Goal: Information Seeking & Learning: Learn about a topic

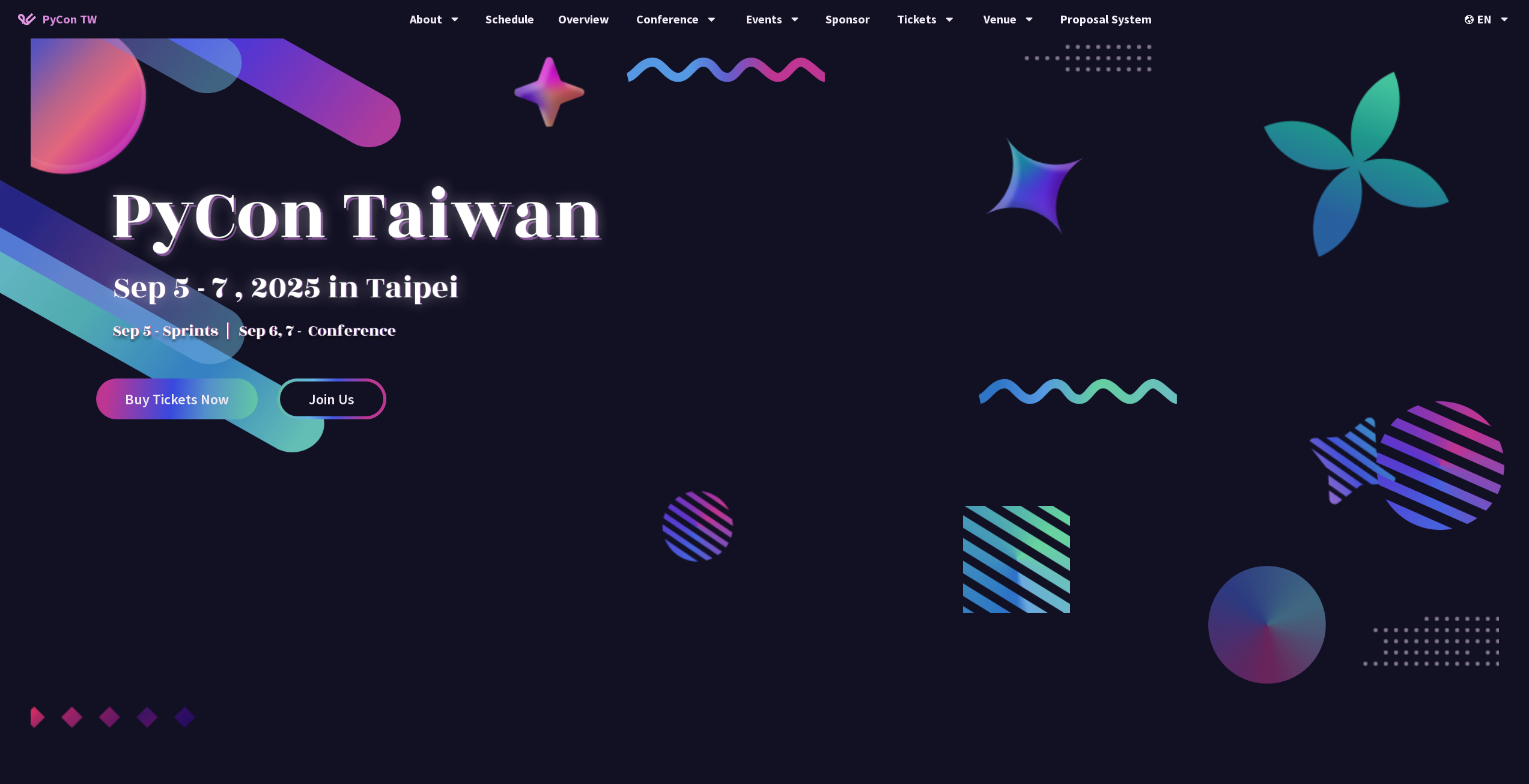
click at [310, 399] on span "Join Us" at bounding box center [332, 399] width 46 height 15
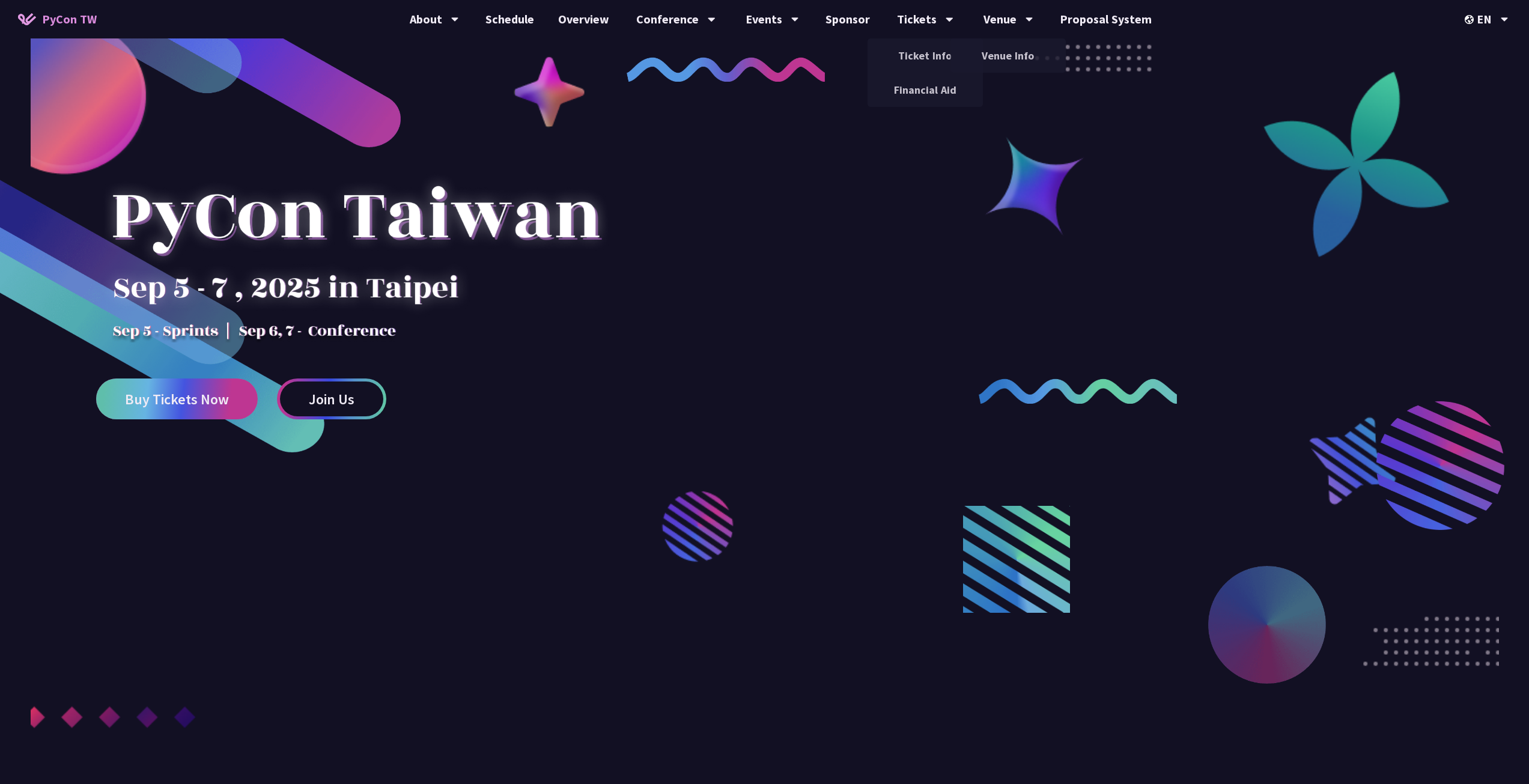
click at [205, 396] on span "Buy Tickets Now" at bounding box center [176, 399] width 104 height 15
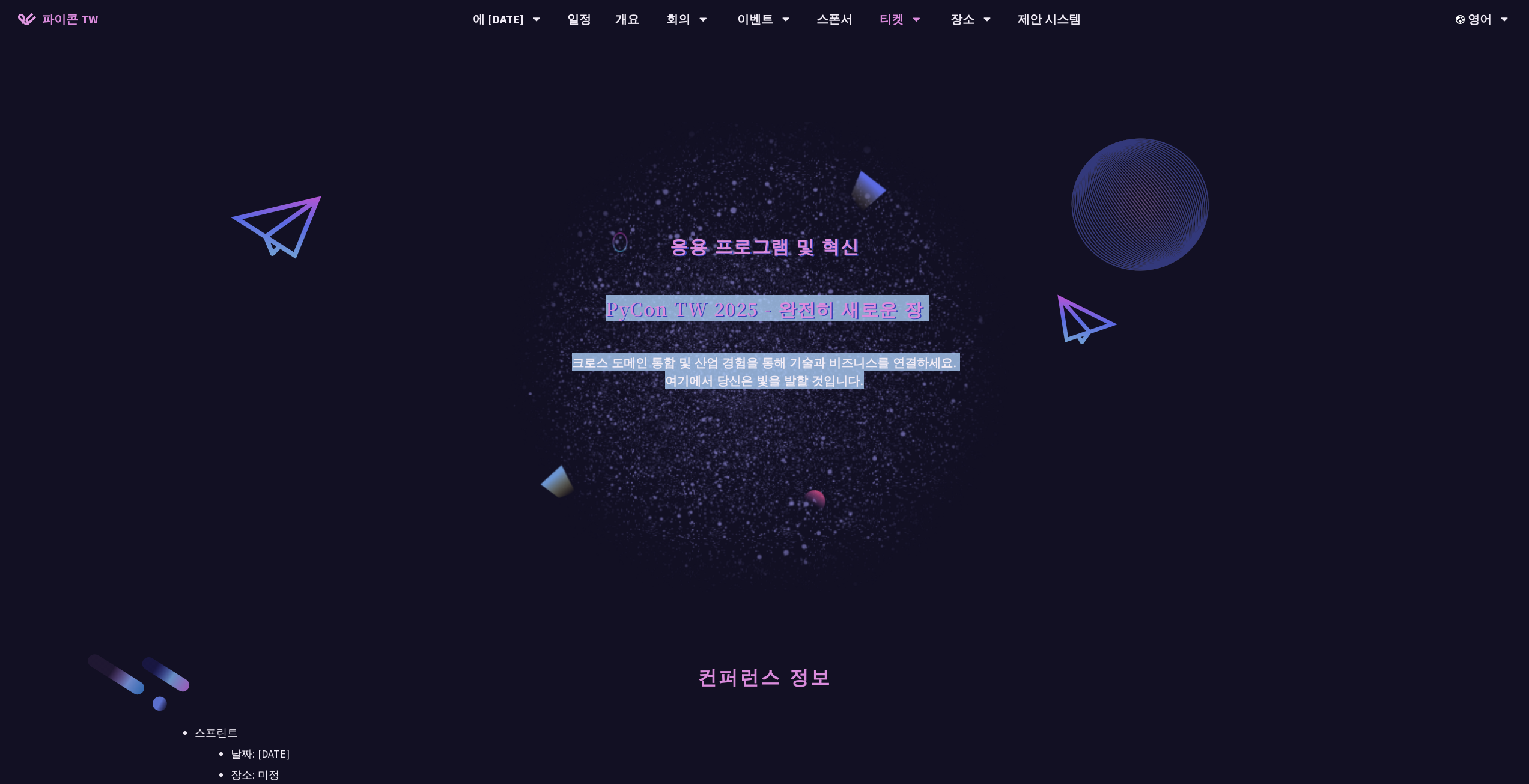
drag, startPoint x: 581, startPoint y: 252, endPoint x: 912, endPoint y: 415, distance: 369.0
click at [918, 418] on div "응용 프로그램 및 혁신 PyCon TW 2025 - 완전히 새로운 장 크로스 도메인 통합 및 산업 경험을 통해 기술과 비즈니스를 연결하세요. …" at bounding box center [764, 296] width 1529 height 592
click at [912, 415] on div "응용 프로그램 및 혁신 PyCon TW 2025 - 완전히 새로운 장 크로스 도메인 통합 및 산업 경험을 통해 기술과 비즈니스를 연결하세요. …" at bounding box center [764, 296] width 1529 height 592
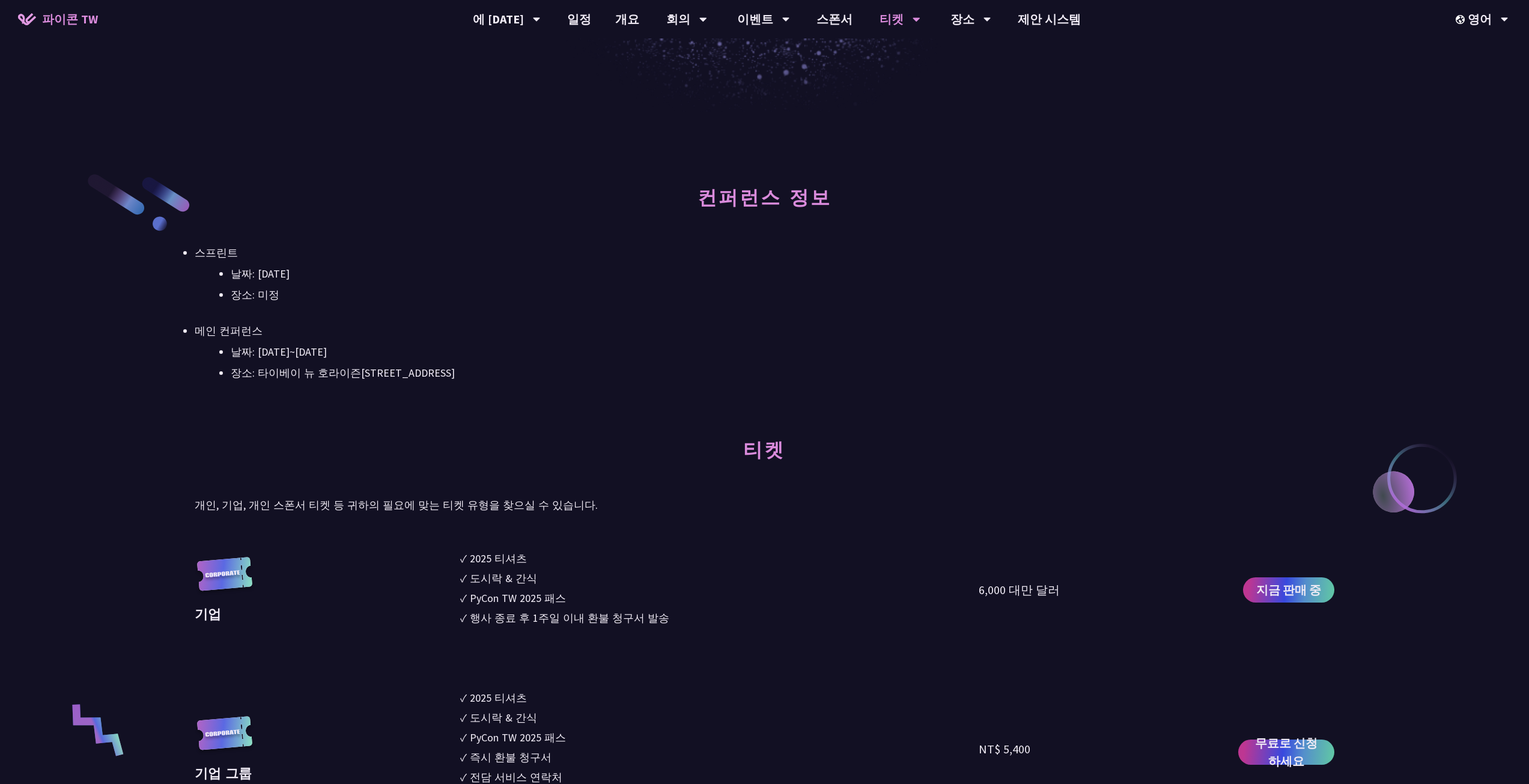
scroll to position [481, 0]
drag, startPoint x: 203, startPoint y: 283, endPoint x: 456, endPoint y: 364, distance: 265.7
drag, startPoint x: 456, startPoint y: 364, endPoint x: 524, endPoint y: 392, distance: 73.5
click at [456, 365] on li "장소: 타이베이 뉴 호라이즌(6층) - 타이베이시 신이구 염창로 88호 6층" at bounding box center [782, 372] width 1103 height 18
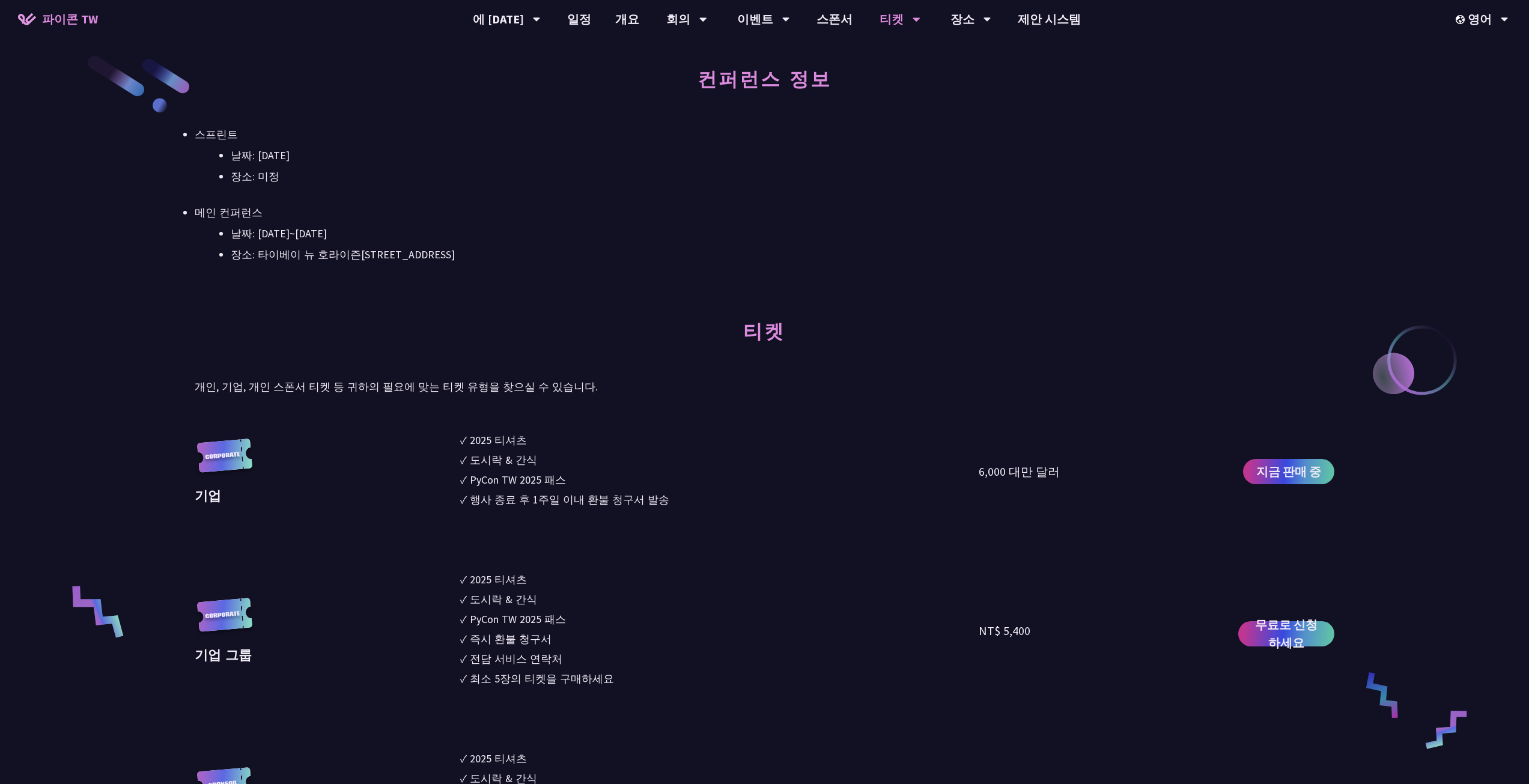
scroll to position [601, 0]
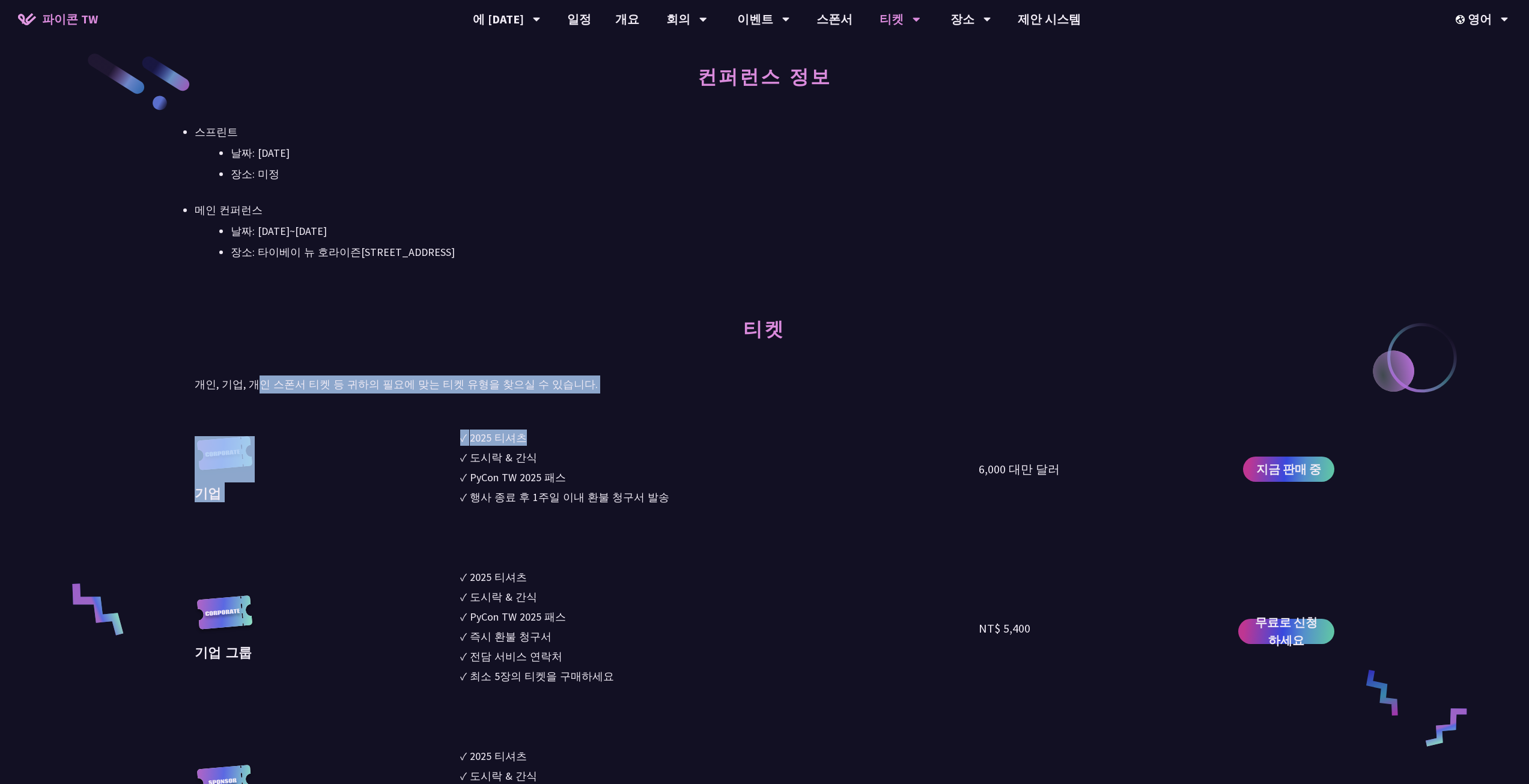
drag, startPoint x: 266, startPoint y: 378, endPoint x: 591, endPoint y: 410, distance: 326.6
drag, startPoint x: 592, startPoint y: 410, endPoint x: 532, endPoint y: 450, distance: 72.1
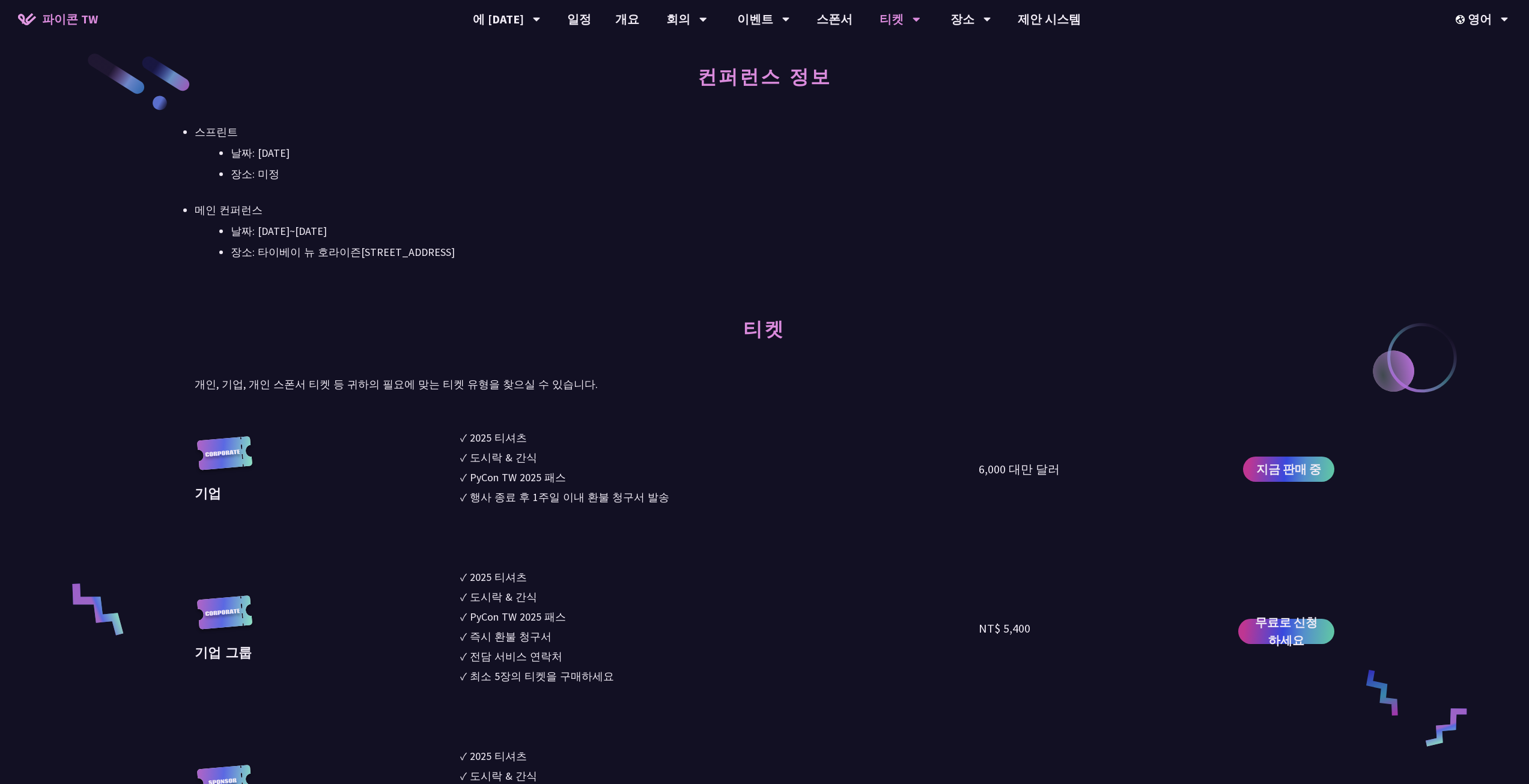
click at [497, 496] on font "행사 종료 후 1주일 이내 환불 청구서 발송" at bounding box center [569, 497] width 199 height 14
drag, startPoint x: 482, startPoint y: 433, endPoint x: 611, endPoint y: 476, distance: 136.0
click at [609, 476] on ul "✓ 2025 티셔츠 ✓ 도시락 & 간식 ✓ PyCon TW 2025 패스 ✓ 행사 종료 후 1주일 이내 환불 청구서 발송" at bounding box center [720, 469] width 519 height 79
click at [682, 503] on li "✓ 행사 종료 후 1주일 이내 환불 청구서 발송" at bounding box center [720, 497] width 519 height 16
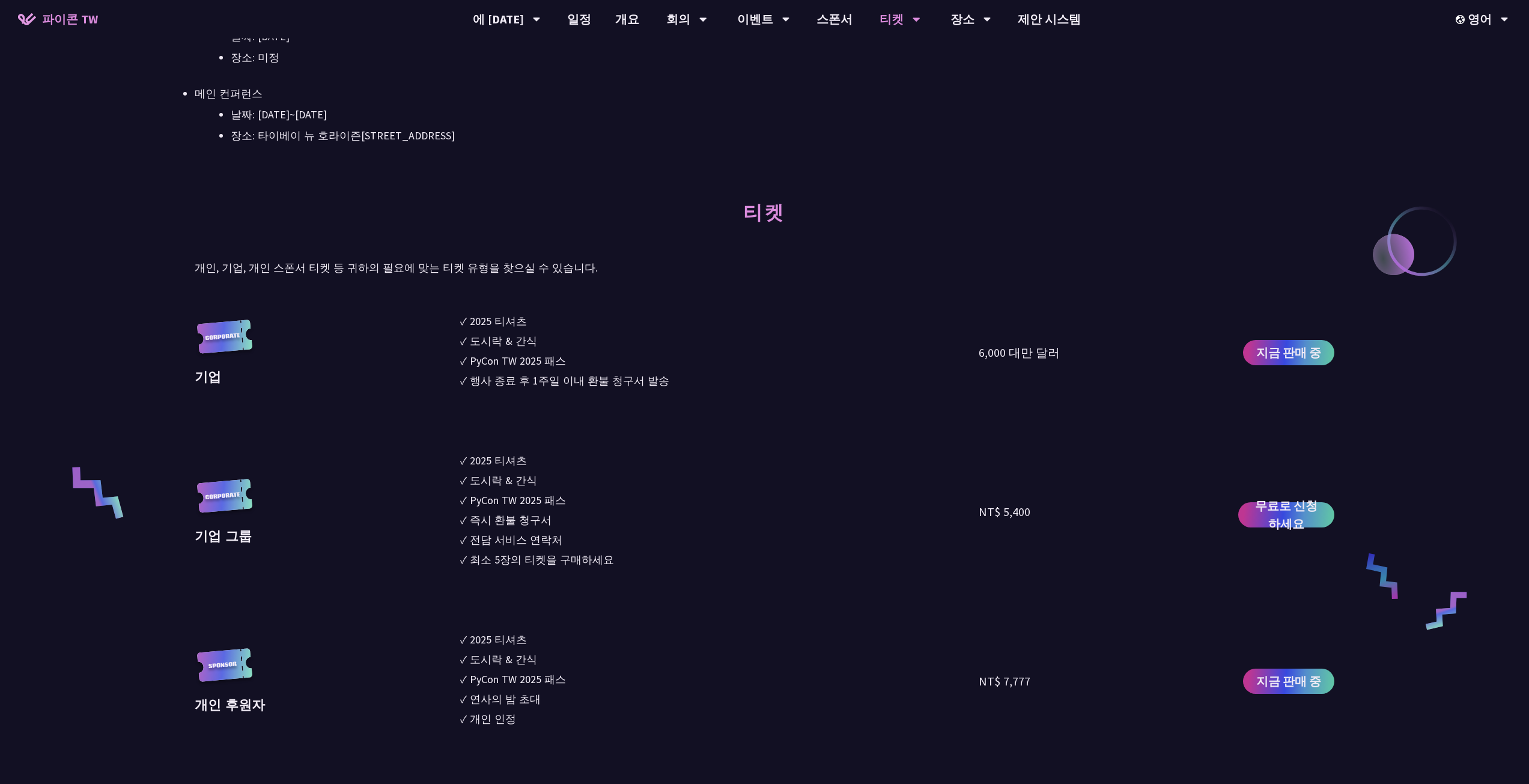
scroll to position [721, 0]
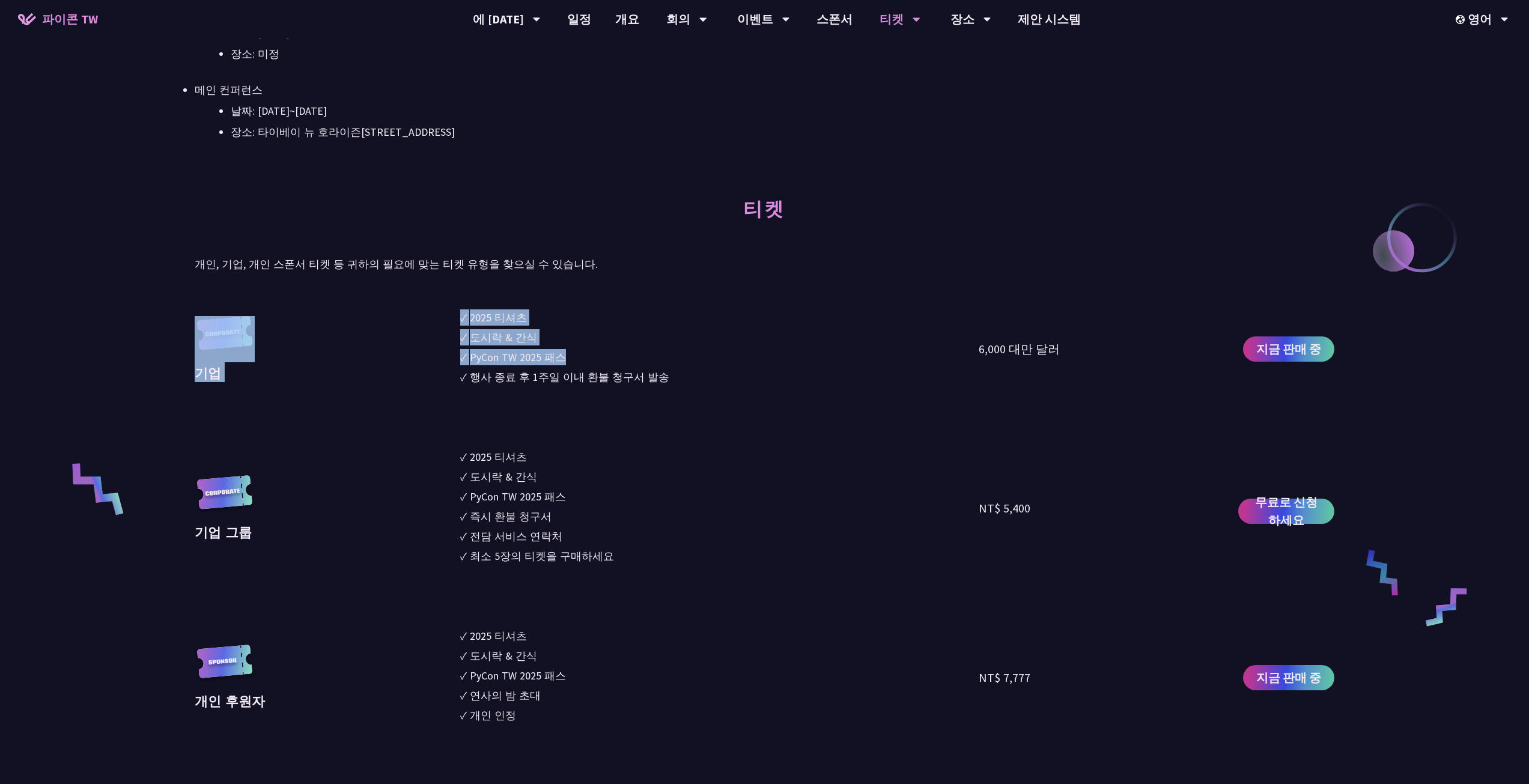
drag, startPoint x: 447, startPoint y: 313, endPoint x: 608, endPoint y: 352, distance: 165.7
click at [608, 352] on div "기업 ✓ 2025 티셔츠 ✓ 도시락 & 간식 ✓ PyCon TW 2025 패스 ✓ 행사 종료 후 1주일 이내 환불 청구서 발송 6,000 대만…" at bounding box center [764, 349] width 1139 height 79
click at [685, 381] on li "✓ 행사 종료 후 1주일 이내 환불 청구서 발송" at bounding box center [720, 376] width 519 height 16
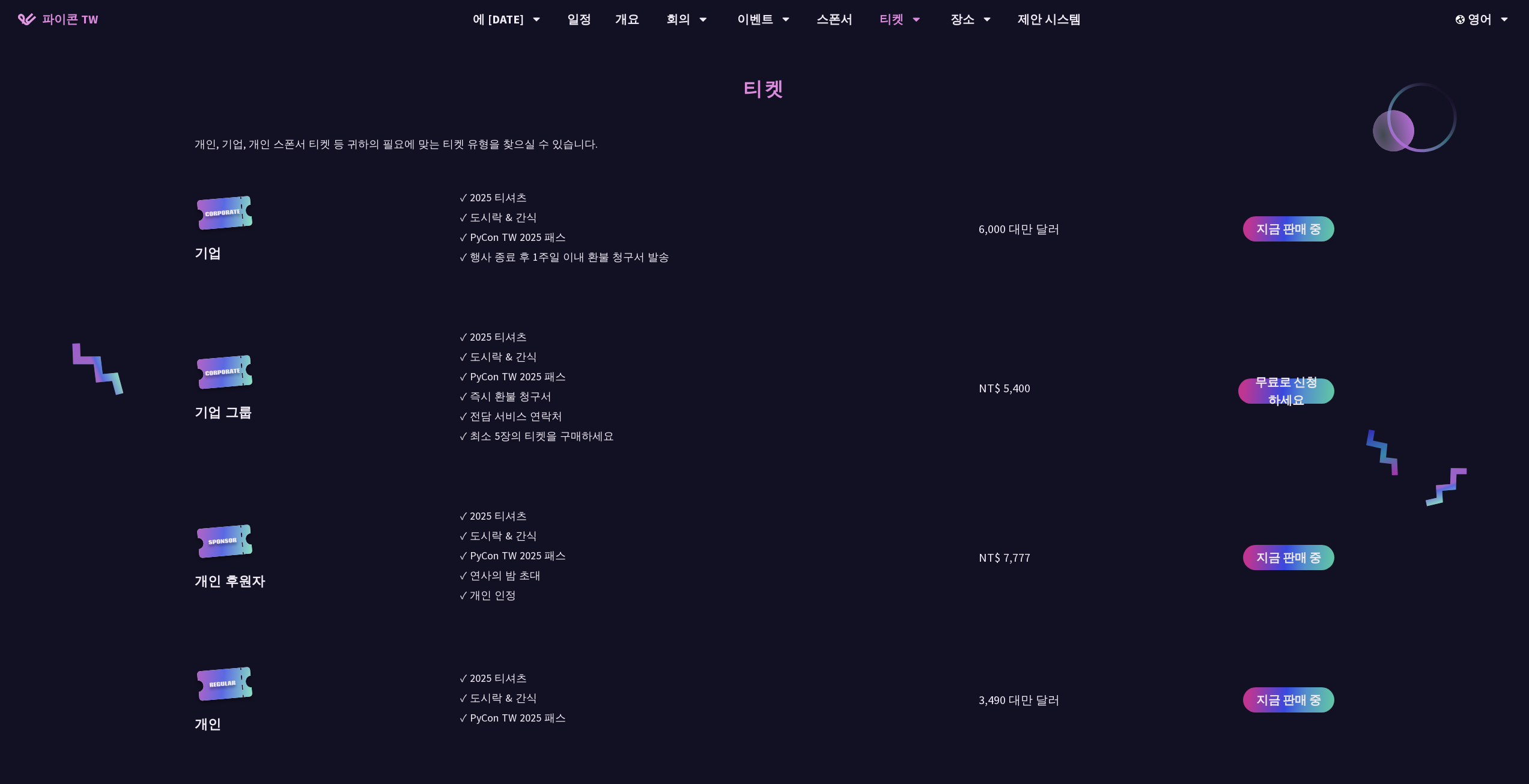
drag, startPoint x: 446, startPoint y: 337, endPoint x: 591, endPoint y: 413, distance: 163.7
click at [567, 396] on div "기업 그룹 ✓ 2025 티셔츠 ✓ 도시락 & 간식 ✓ PyCon TW 2025 패스 ✓ 즉시 환불 청구서 ✓ 전담 서비스 연락처 ✓ 최소 5장…" at bounding box center [764, 388] width 1139 height 119
click at [637, 439] on li "✓ 최소 5장의 티켓을 구매하세요" at bounding box center [720, 435] width 519 height 16
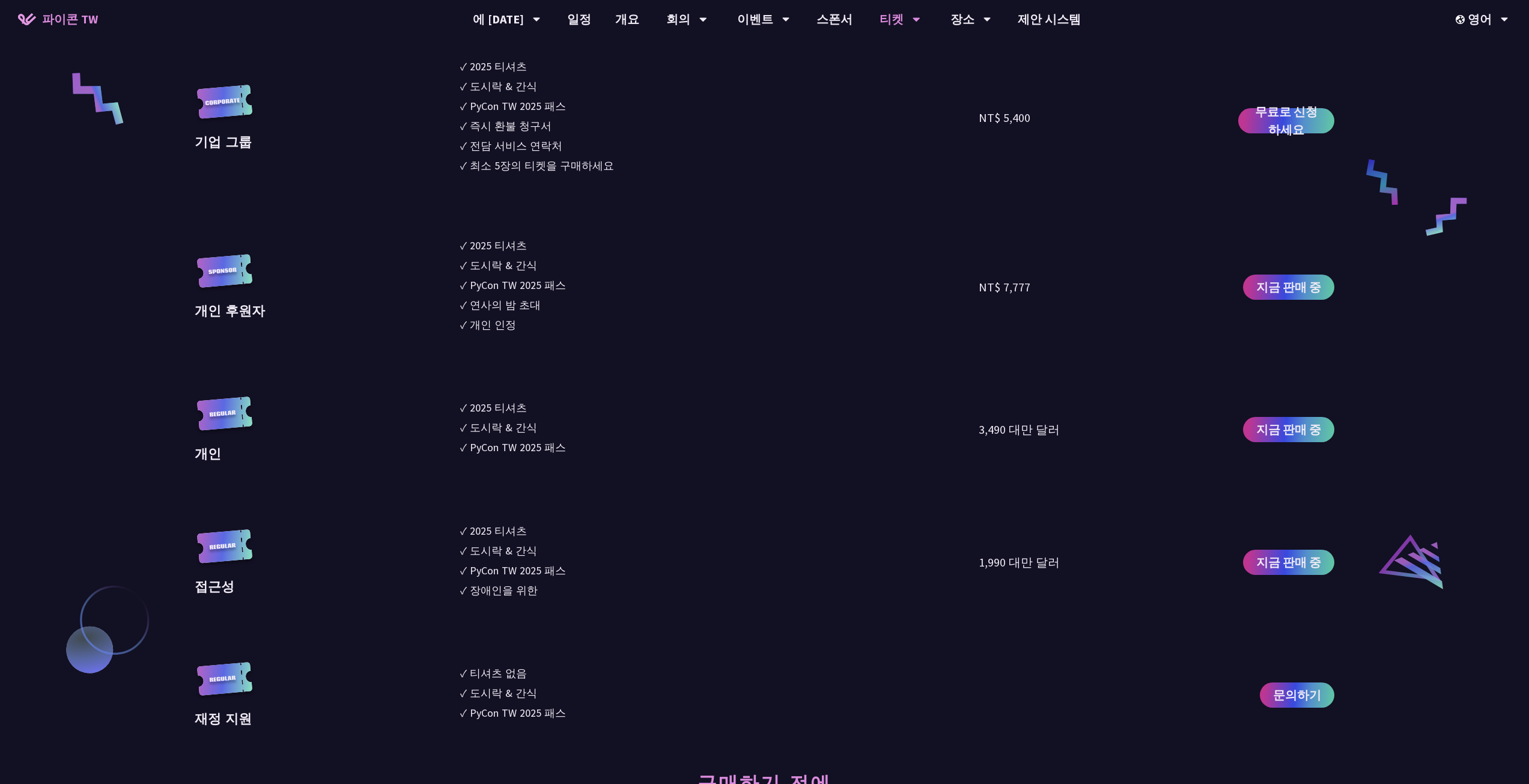
scroll to position [1141, 0]
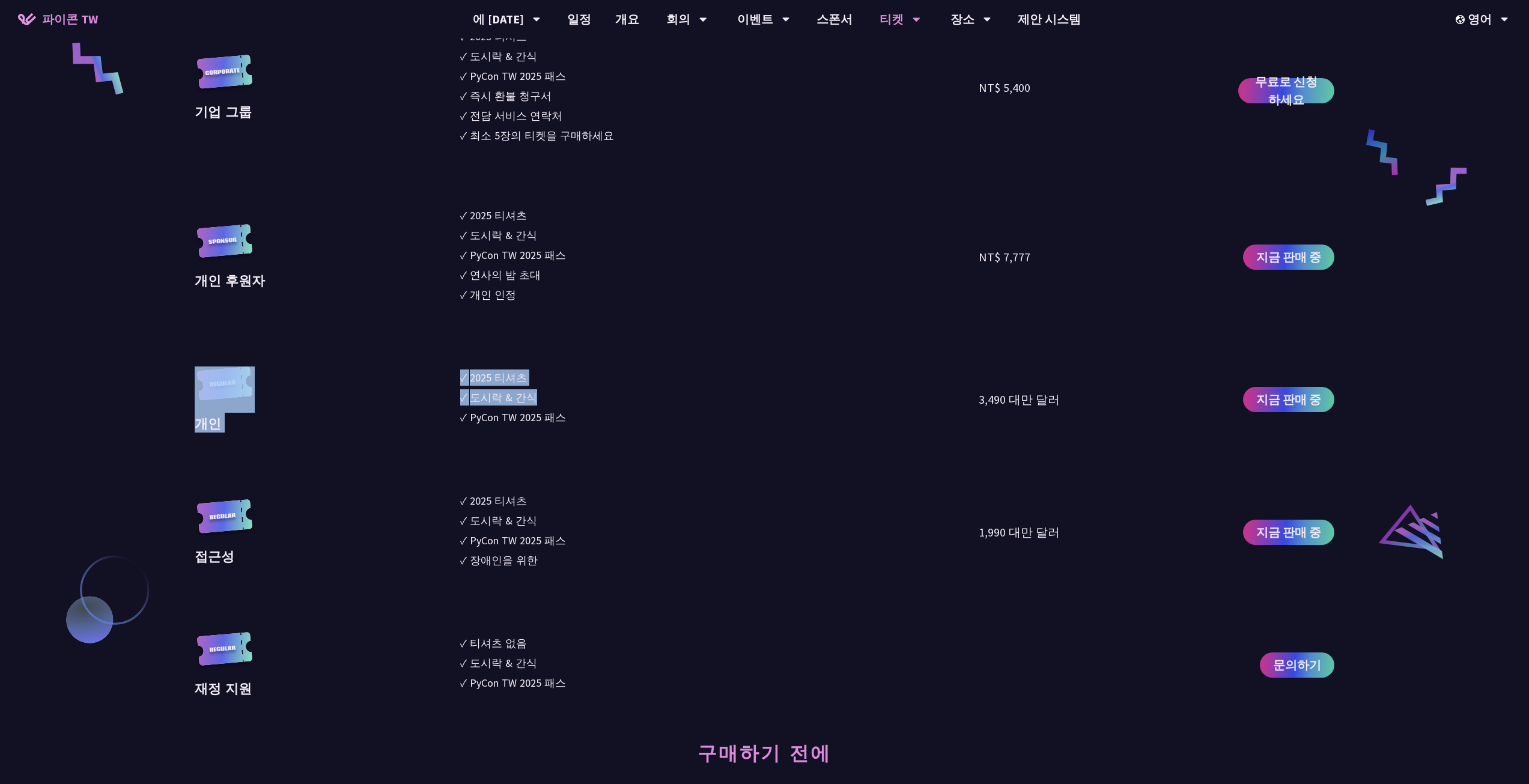
drag, startPoint x: 446, startPoint y: 366, endPoint x: 558, endPoint y: 405, distance: 118.6
click at [543, 399] on section "기업 ✓ 2025 티셔츠 ✓ 도시락 & 간식 ✓ PyCon TW 2025 패스 ✓ 행사 종료 후 1주일 이내 환불 청구서 발송 6,000 대만…" at bounding box center [764, 293] width 1139 height 809
click at [599, 424] on li "✓ PyCon TW 2025 패스" at bounding box center [720, 417] width 519 height 16
drag, startPoint x: 562, startPoint y: 409, endPoint x: 413, endPoint y: 364, distance: 155.6
click at [413, 364] on section "기업 ✓ 2025 티셔츠 ✓ 도시락 & 간식 ✓ PyCon TW 2025 패스 ✓ 행사 종료 후 1주일 이내 환불 청구서 발송 6,000 대만…" at bounding box center [764, 293] width 1139 height 809
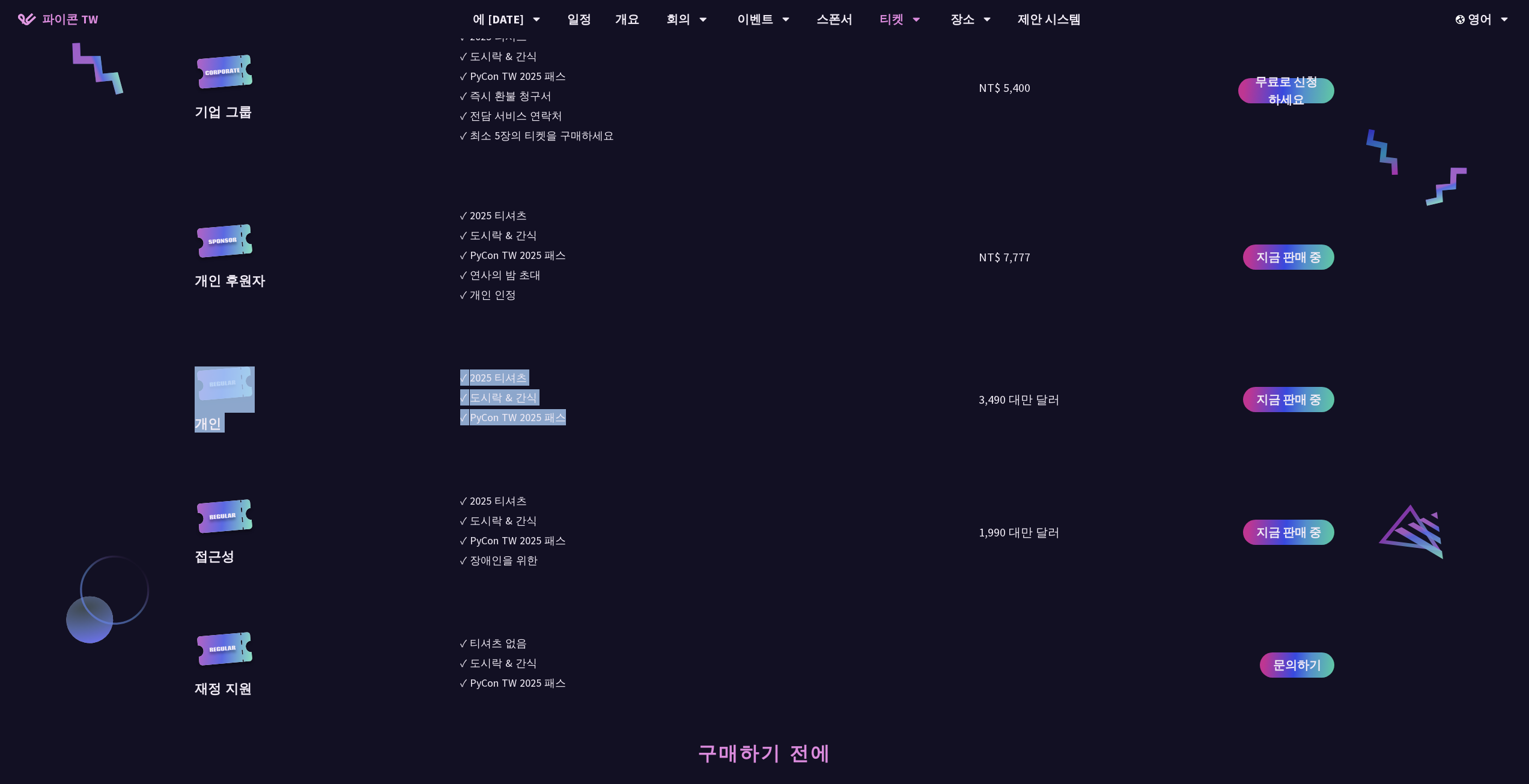
click at [526, 393] on font "도시락 & 간식" at bounding box center [503, 397] width 67 height 14
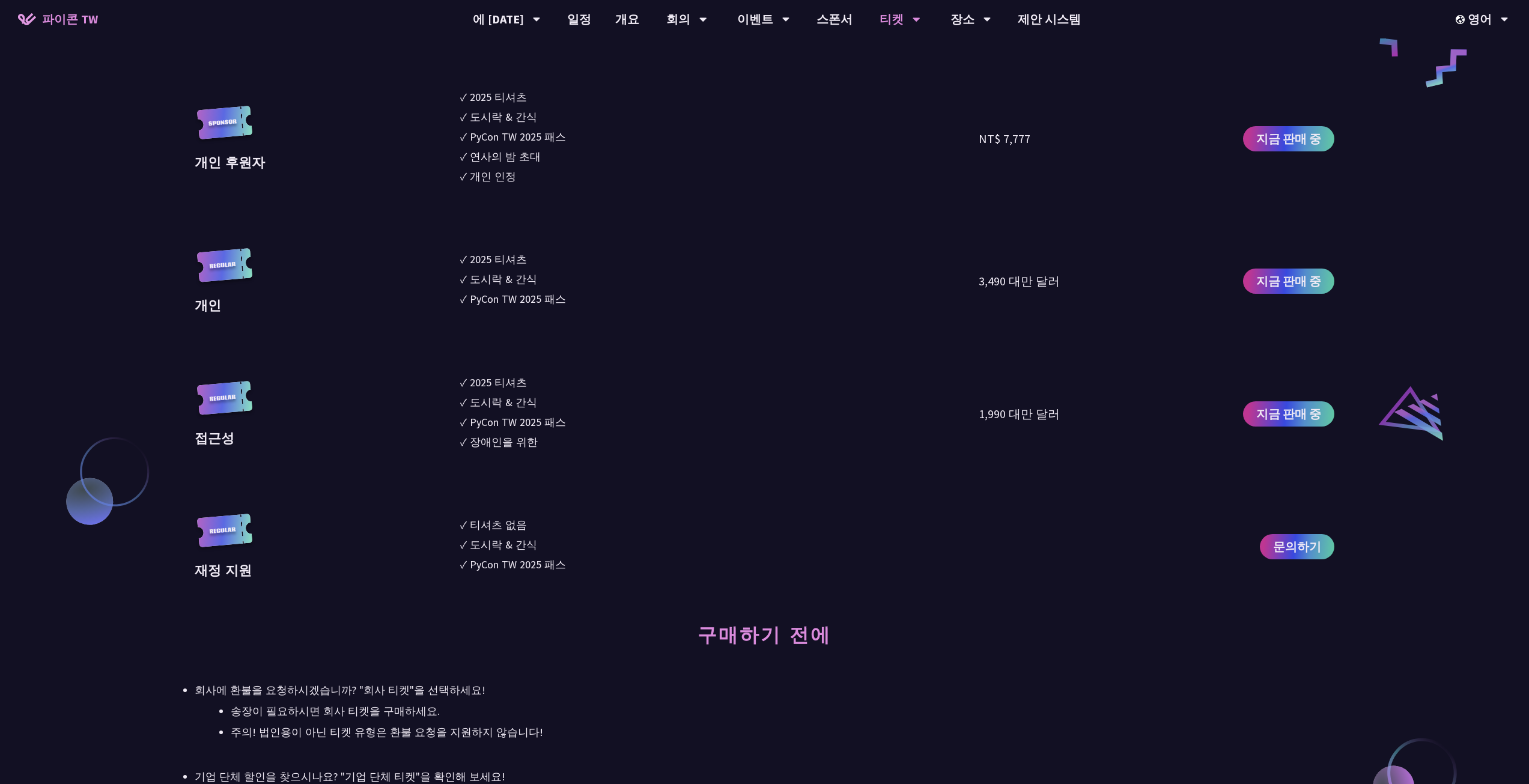
scroll to position [1262, 0]
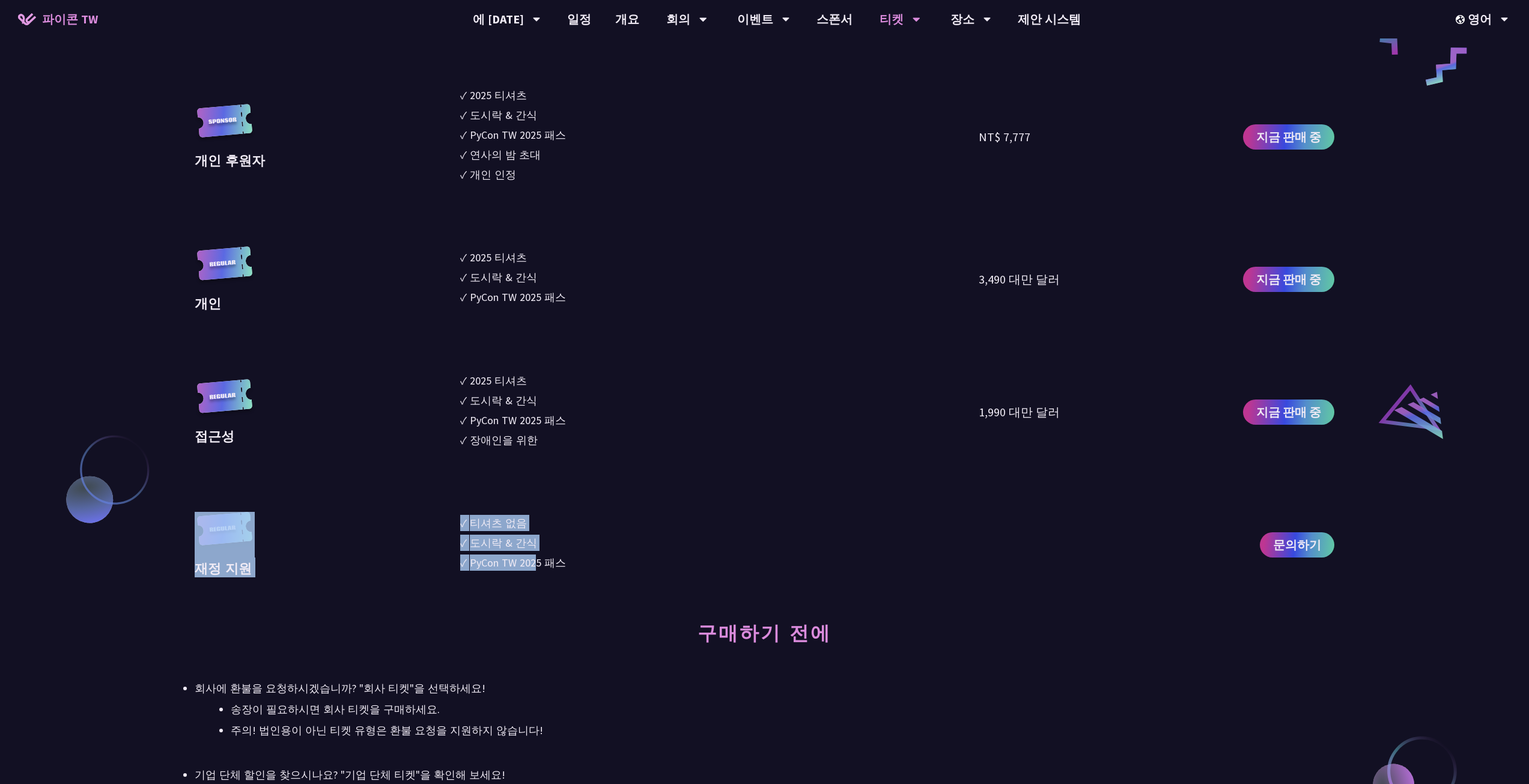
drag, startPoint x: 468, startPoint y: 532, endPoint x: 544, endPoint y: 560, distance: 81.0
click at [543, 560] on div "재정 지원 ✓ 티셔츠 없음 ✓ 도시락 & 간식 ✓ PyCon TW 2025 패스 문의하기" at bounding box center [764, 545] width 1139 height 66
click at [573, 559] on li "✓ PyCon TW 2025 패스" at bounding box center [720, 562] width 519 height 16
drag, startPoint x: 581, startPoint y: 562, endPoint x: 472, endPoint y: 520, distance: 116.8
click at [472, 520] on ul "✓ 티셔츠 없음 ✓ 도시락 & 간식 ✓ PyCon TW 2025 패스" at bounding box center [720, 545] width 519 height 66
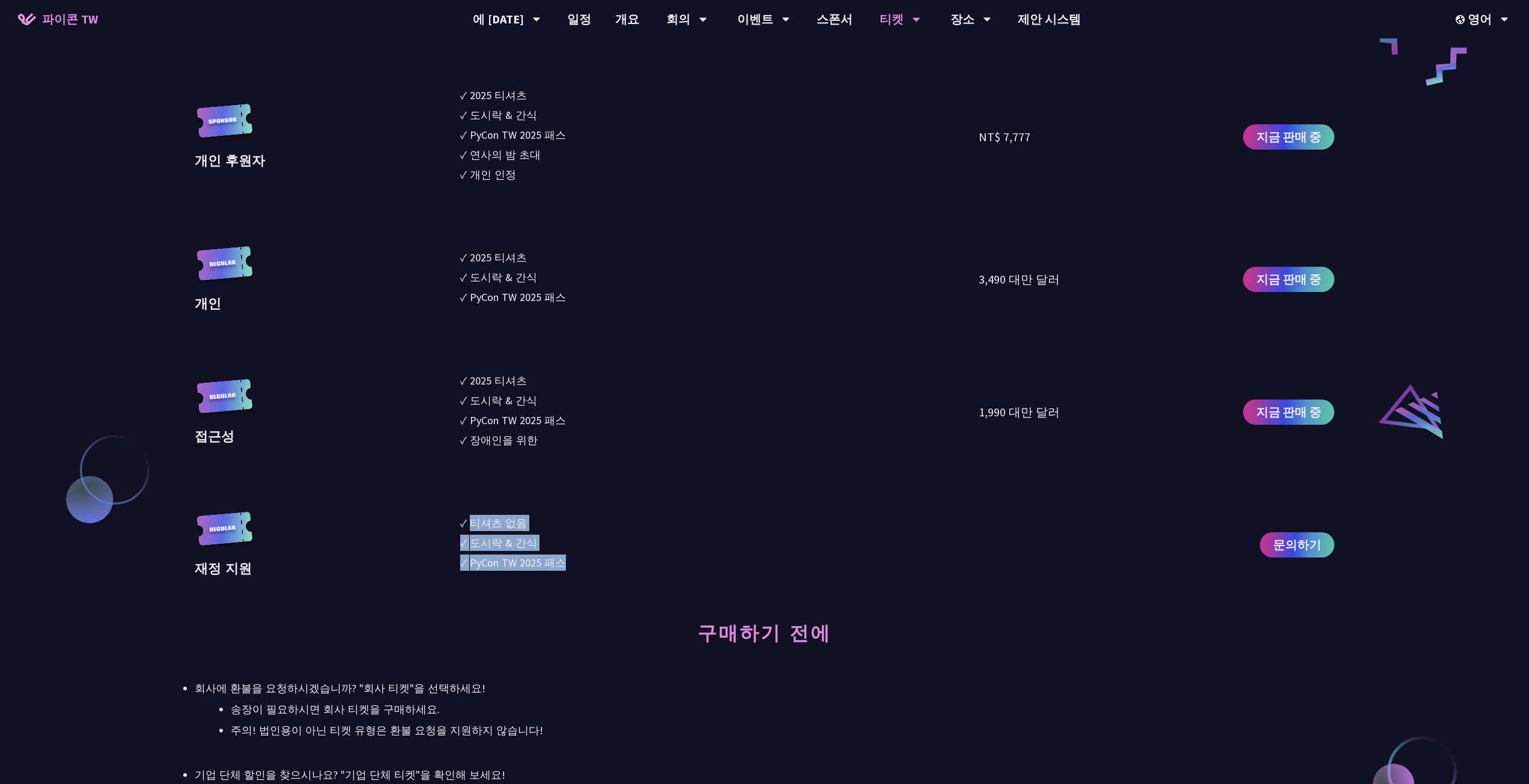
click at [576, 542] on li "✓ 도시락 & 간식" at bounding box center [720, 543] width 519 height 16
click at [1301, 528] on div "문의하기" at bounding box center [1286, 545] width 96 height 66
click at [1294, 541] on font "문의하기" at bounding box center [1297, 544] width 48 height 15
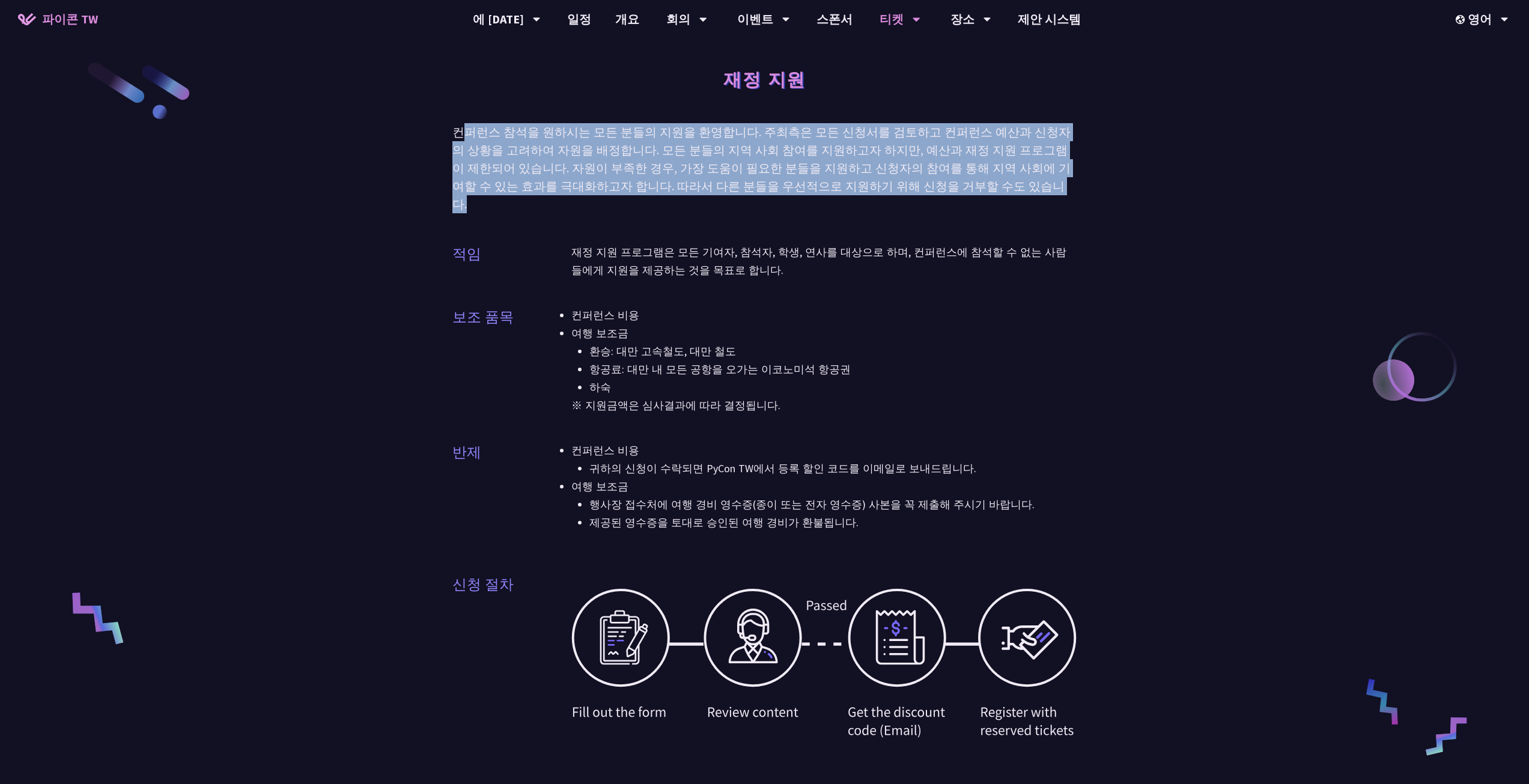
drag, startPoint x: 468, startPoint y: 135, endPoint x: 923, endPoint y: 186, distance: 457.8
click at [923, 186] on div "컨퍼런스 참석을 원하시는 모든 분들의 지원을 환영합니다. 주최측은 모든 신청서를 검토하고 컨퍼런스 예산과 신청자의 상황을 고려하여 자원을 배정…" at bounding box center [764, 168] width 624 height 90
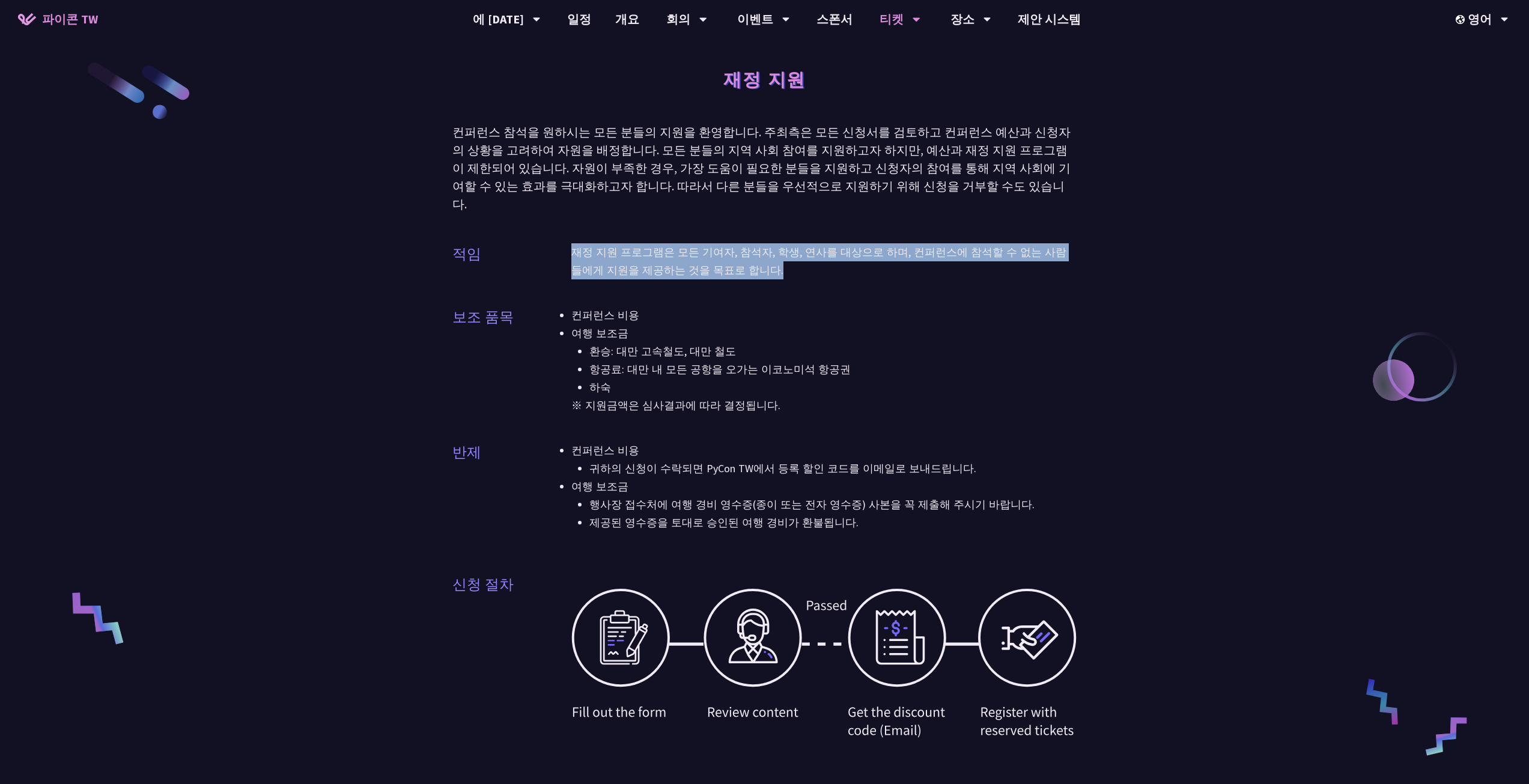
drag, startPoint x: 559, startPoint y: 232, endPoint x: 815, endPoint y: 258, distance: 257.3
click at [810, 257] on div "적임 재정 지원 프로그램은 모든 기여자, 참석자, 학생, 연사를 대상으로 하며, 컨퍼런스에 참석할 수 없는 사람들에게 지원을 제공하는 것을 목…" at bounding box center [764, 269] width 624 height 51
click at [815, 258] on p "재정 지원 프로그램은 모든 기여자, 참석자, 학생, 연사를 대상으로 하며, 컨퍼런스에 참석할 수 없는 사람들에게 지원을 제공하는 것을 목표로 …" at bounding box center [824, 261] width 506 height 36
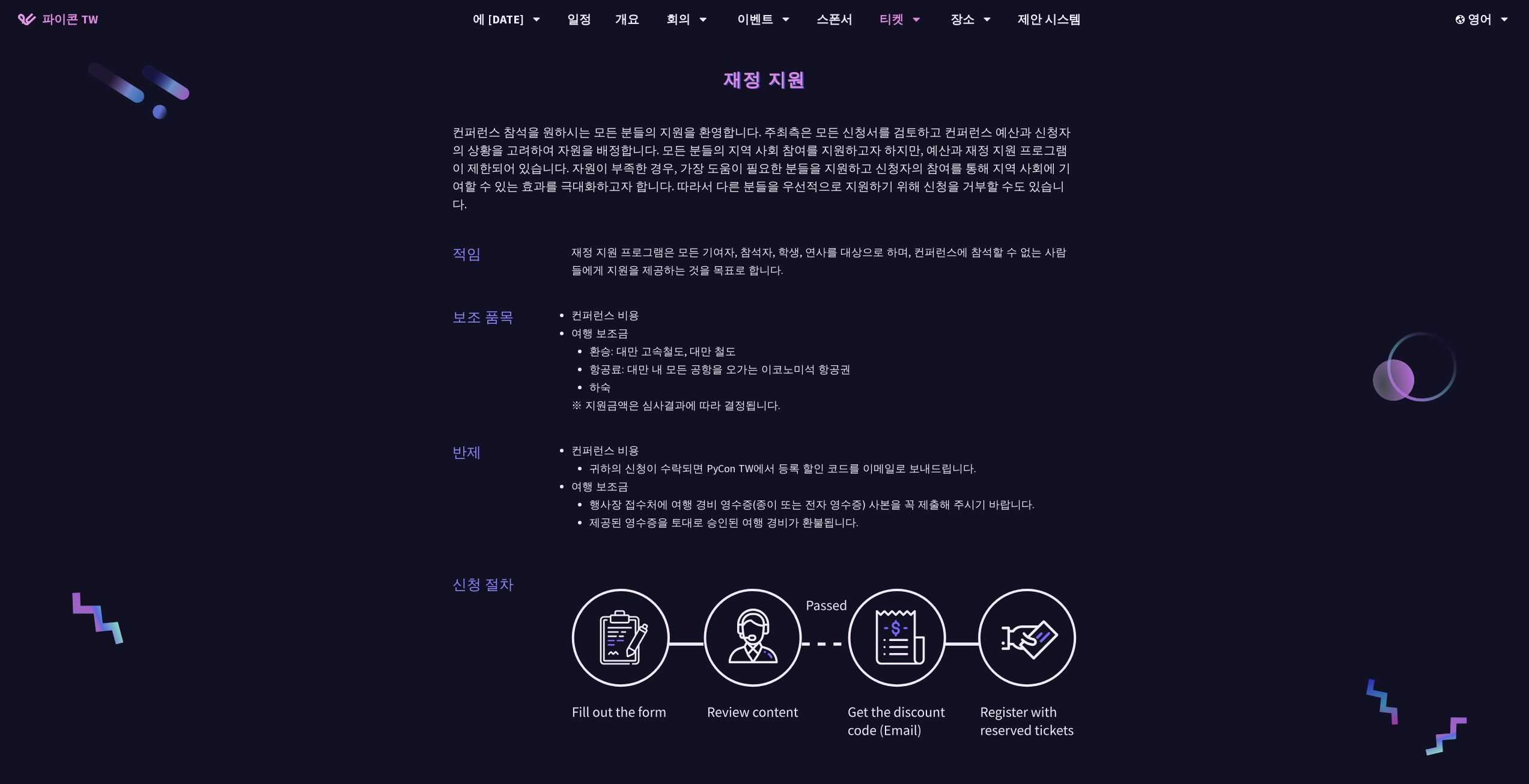
drag, startPoint x: 541, startPoint y: 288, endPoint x: 832, endPoint y: 385, distance: 306.7
click at [832, 385] on div "보조 품목 컨퍼런스 비용 여행 보조금 환승: 대만 고속철도, 대만 철도 항공료: 대만 내 모든 공항을 오가는 이코노미석 항공권 하숙 ※ 지원금…" at bounding box center [764, 368] width 624 height 123
click at [832, 396] on p "※ 지원금액은 심사결과에 따라 결정됩니다." at bounding box center [824, 405] width 506 height 18
drag, startPoint x: 553, startPoint y: 432, endPoint x: 893, endPoint y: 510, distance: 348.8
click at [894, 510] on div "반제 컨퍼런스 비용 귀하의 신청이 수락되면 PyCon TW에서 등록 할인 코드를 이메일로 보내드립니다. 여행 보조금 행사장 접수처에 여행 경비…" at bounding box center [764, 494] width 624 height 105
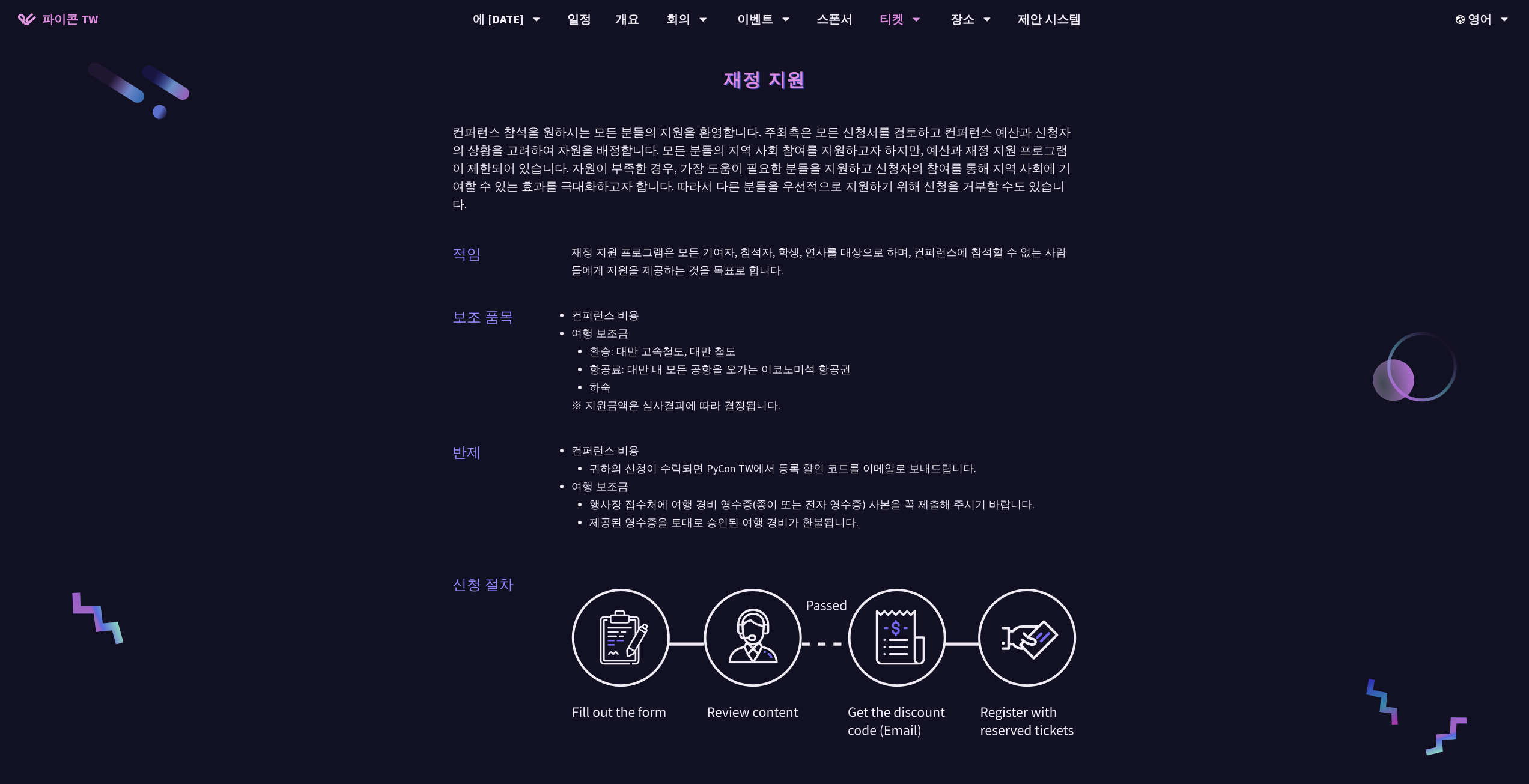
click at [893, 514] on li "제공된 영수증을 토대로 승인된 여행 경비가 환불됩니다." at bounding box center [833, 523] width 488 height 18
click at [929, 514] on li "제공된 영수증을 토대로 승인된 여행 경비가 환불됩니다." at bounding box center [833, 523] width 488 height 18
drag, startPoint x: 914, startPoint y: 505, endPoint x: 906, endPoint y: 468, distance: 37.9
click at [906, 478] on li "여행 보조금 행사장 접수처에 여행 경비 영수증(종이 또는 전자 영수증) 사본을 꼭 제출해 주시기 바랍니다. 제공된 영수증을 토대로 승인된 여행…" at bounding box center [824, 505] width 506 height 54
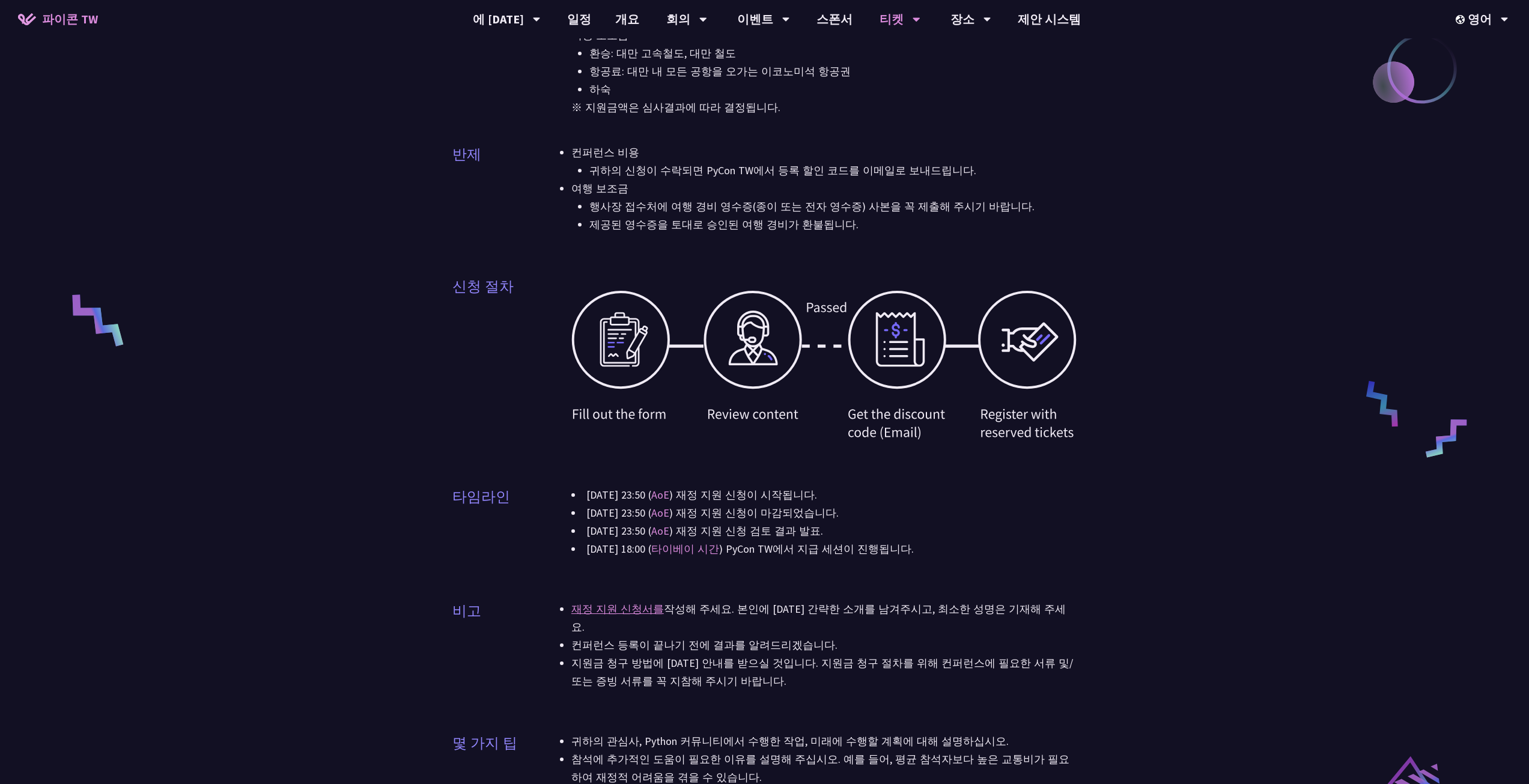
scroll to position [300, 0]
drag, startPoint x: 570, startPoint y: 472, endPoint x: 957, endPoint y: 523, distance: 390.3
click at [957, 524] on div "타임라인 [DATE] 23:50 ( AoE ) 재정 지원 신청이 시작됩니다. [DATE] 23:50 ( AoE ) 재정 지원 신청이 마감되었습…" at bounding box center [764, 527] width 624 height 87
click at [957, 538] on li "[DATE] 18:00 ( 타이베이 시간 ) PyCon TW에서 지급 세션이 진행됩니다." at bounding box center [824, 547] width 506 height 18
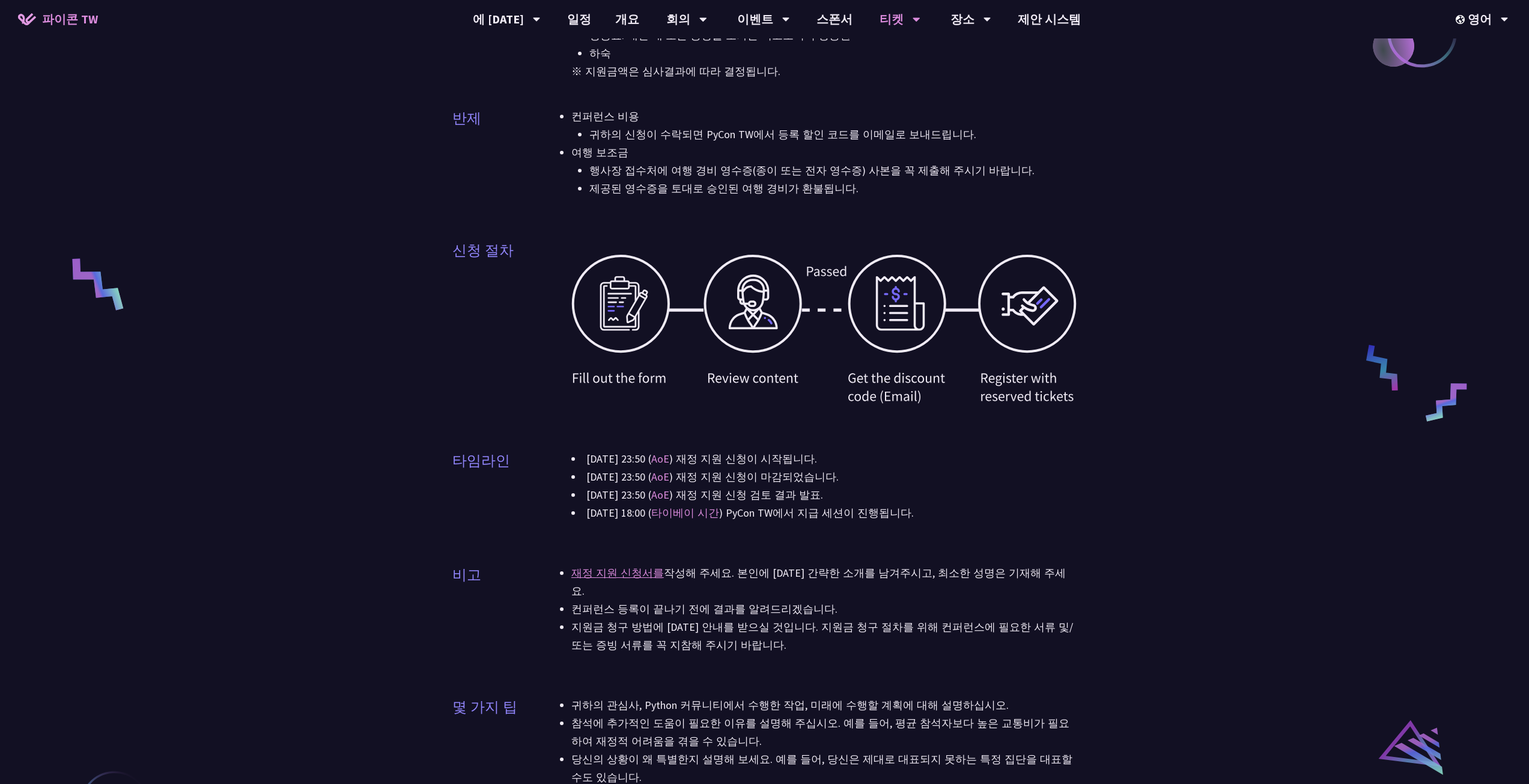
scroll to position [420, 0]
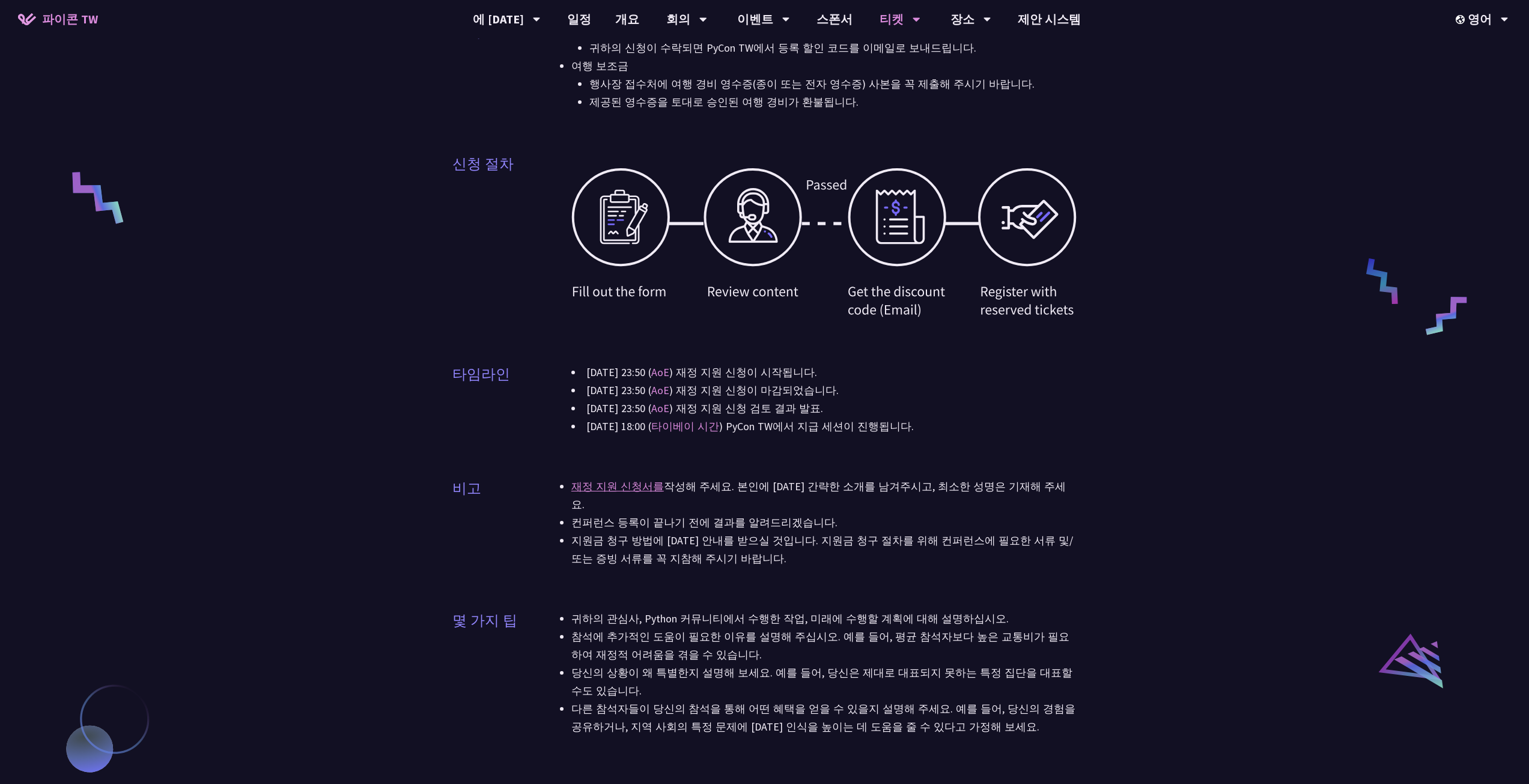
drag, startPoint x: 802, startPoint y: 443, endPoint x: 939, endPoint y: 559, distance: 179.5
click at [939, 559] on div "적임 재정 지원 프로그램은 모든 기여자, 참석자, 학생, 연사를 대상으로 하며, 컨퍼런스에 참석할 수 없는 사람들에게 지원을 제공하는 것을 목…" at bounding box center [764, 287] width 624 height 928
click at [940, 559] on div "비고 재정 지원 신청서를 작성해 주세요 . 본인에 [DATE] 간략한 소개를 남겨주시고, 최소한 성명은 기재해 주세요. 컨퍼런스 등록이 끝나기…" at bounding box center [764, 530] width 624 height 135
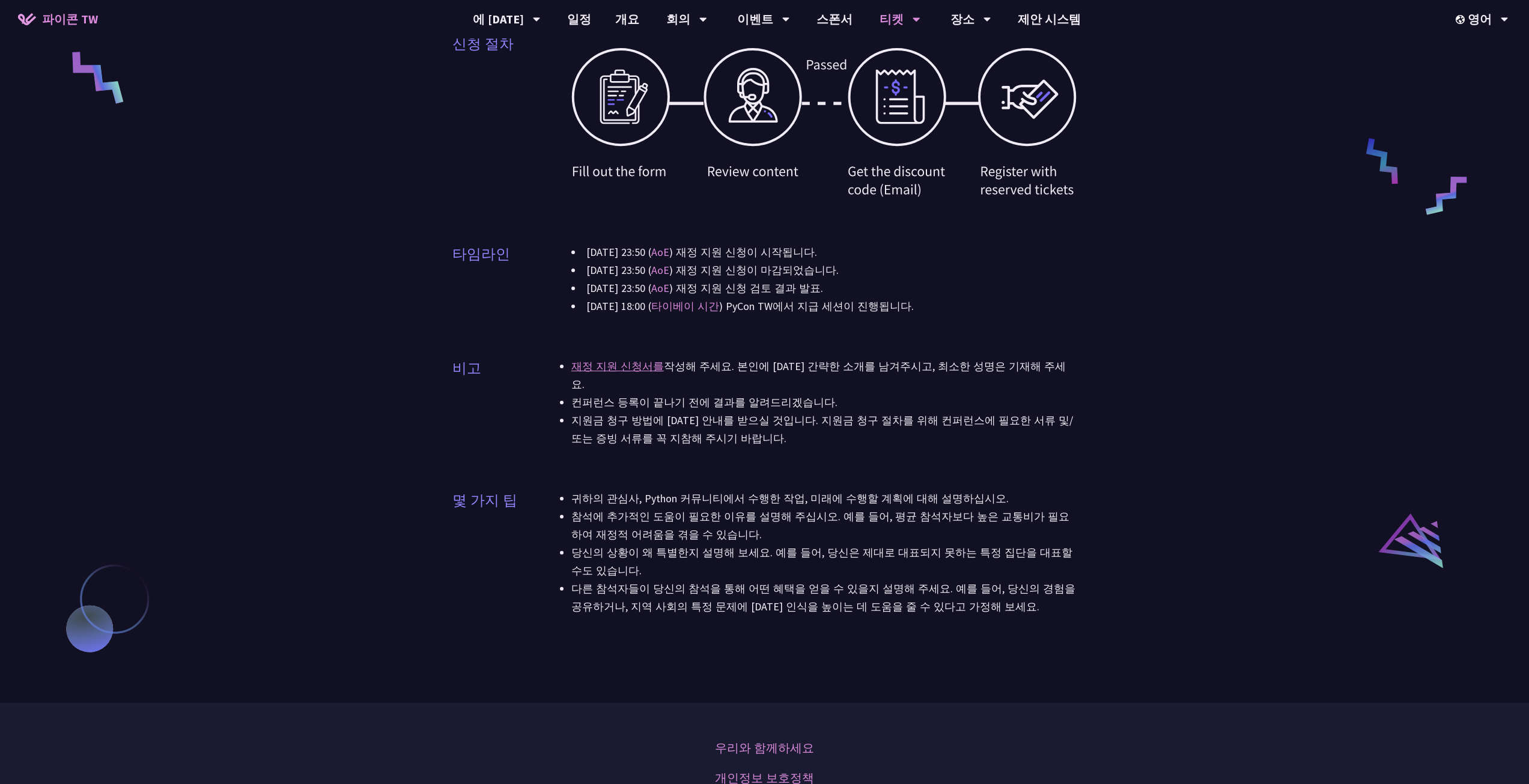
drag, startPoint x: 977, startPoint y: 525, endPoint x: 1000, endPoint y: 547, distance: 31.8
click at [983, 530] on ul "귀하의 관심사, Python 커뮤니티에서 수행한 작업, 미래에 수행할 계획에 대해 설명하십시오. 참석에 추가적인 도움이 필요한 이유를 설명해 …" at bounding box center [824, 552] width 506 height 126
click at [1000, 582] on font "다른 참석자들이 당신의 참석을 통해 어떤 혜택을 얻을 수 있을지 설명해 주세요. 예를 들어, 당신의 경험을 공유하거나, 지역 사회의 특정 문제…" at bounding box center [823, 597] width 504 height 32
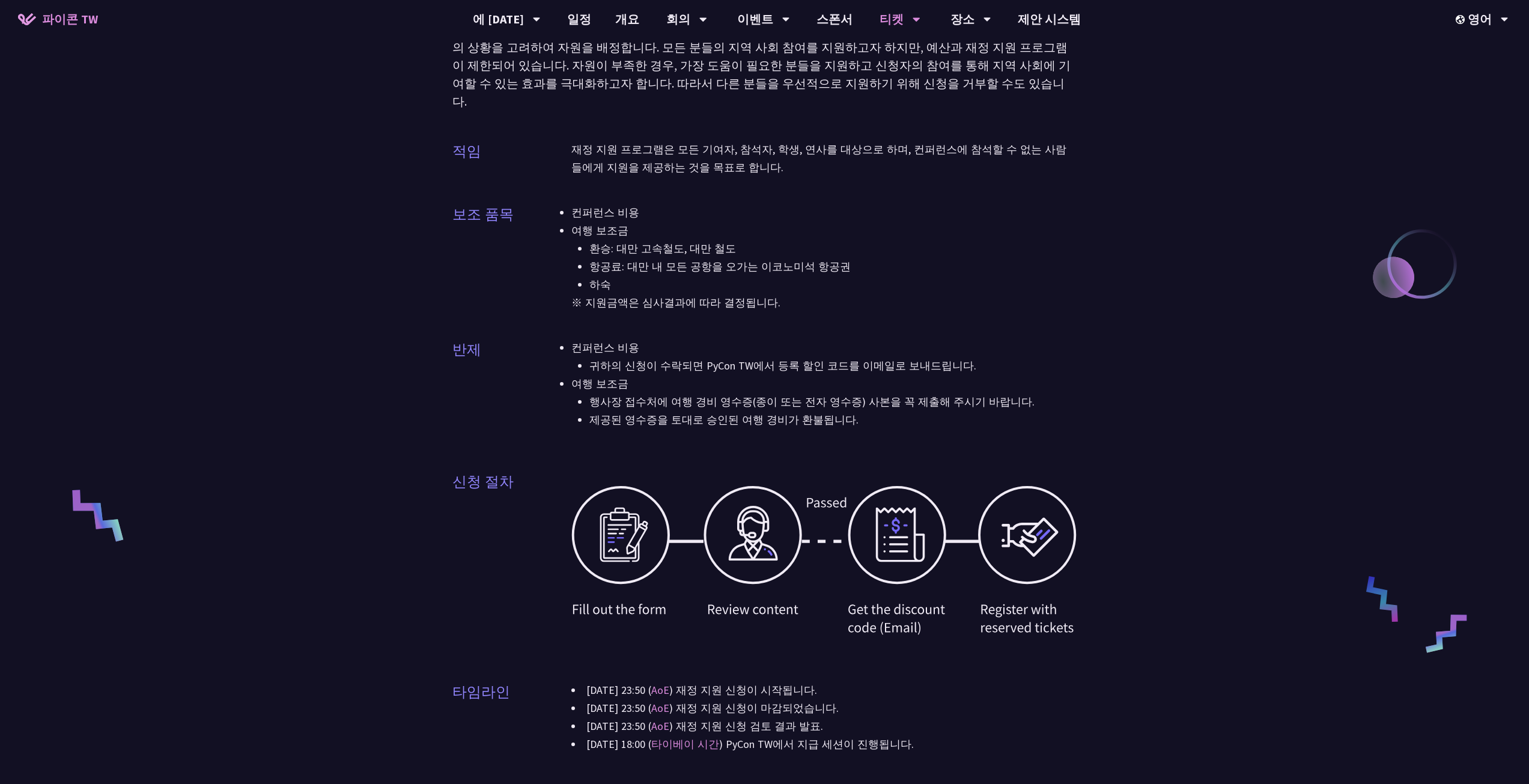
scroll to position [0, 0]
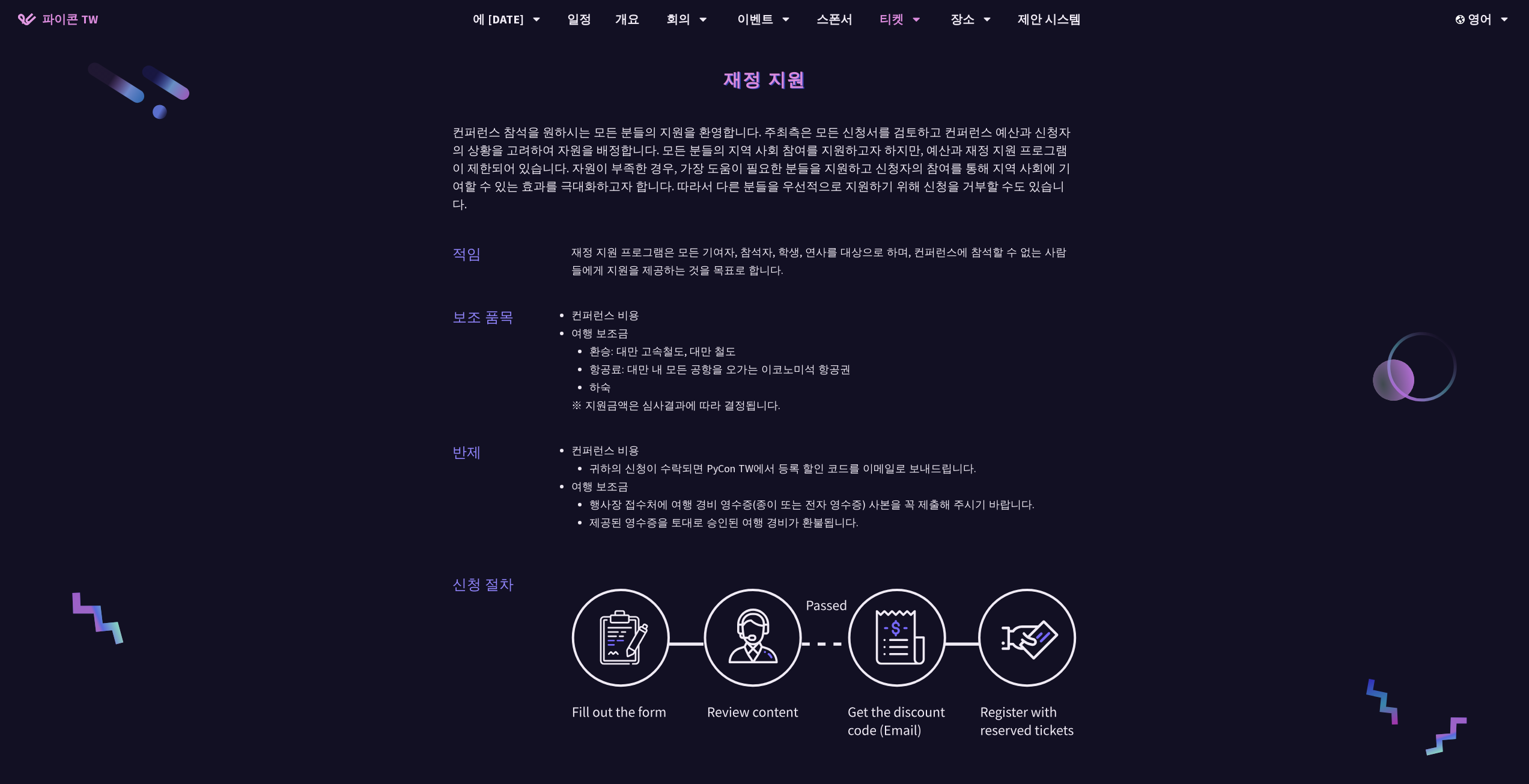
drag, startPoint x: 720, startPoint y: 173, endPoint x: 730, endPoint y: 171, distance: 10.2
click at [512, 157] on font "행동 강령" at bounding box center [506, 158] width 46 height 14
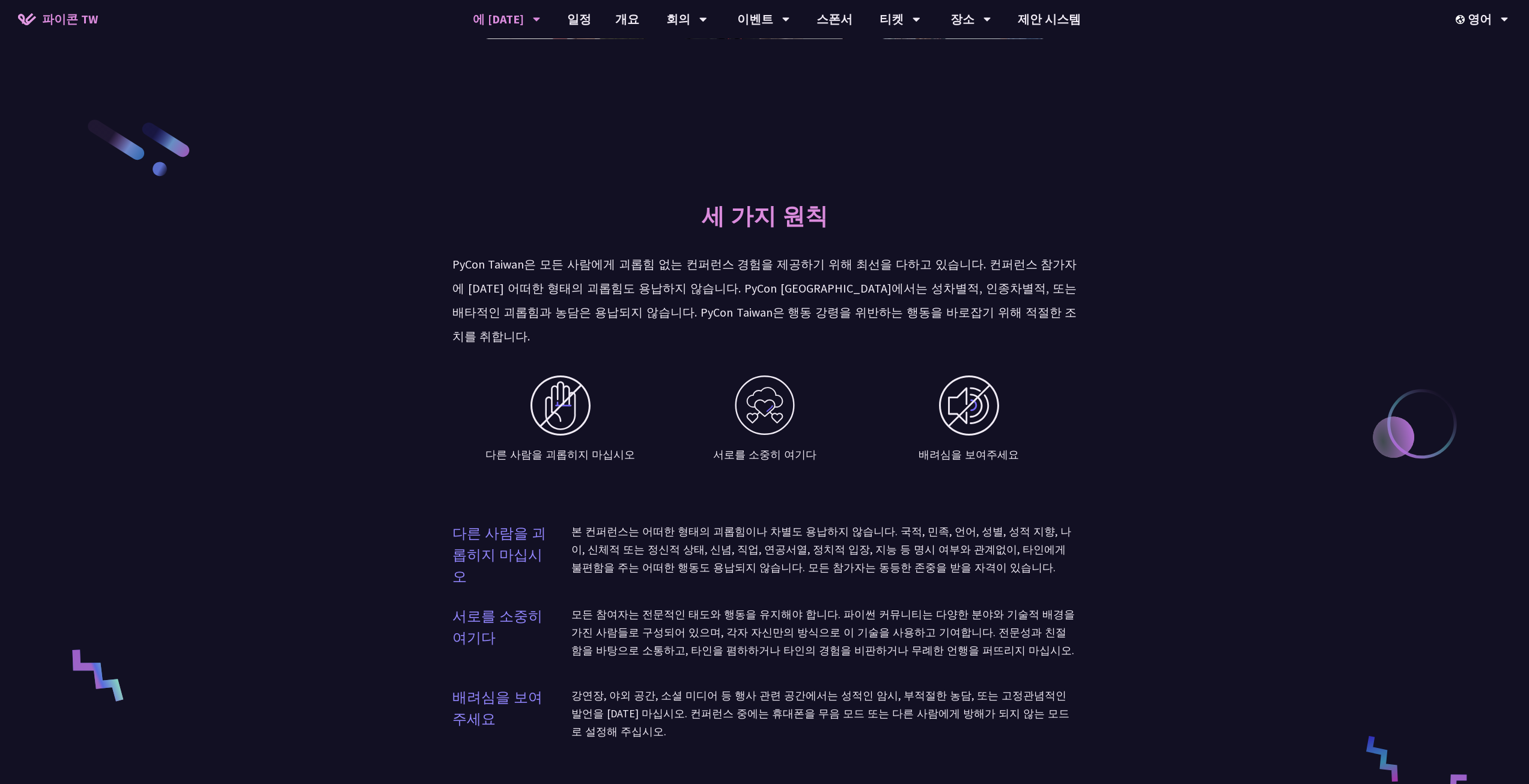
drag, startPoint x: 558, startPoint y: 266, endPoint x: 855, endPoint y: 446, distance: 347.3
click at [821, 424] on div "세 가지 원칙 PyCon Taiwan은 모든 사람에게 괴롭힘 없는 컨퍼런스 경험을 제공하기 위해 최선을 다하고 있습니다. 컨퍼런스 참가자에 […" at bounding box center [764, 472] width 624 height 591
click at [933, 475] on div "배려심을 보여주세요" at bounding box center [969, 435] width 90 height 150
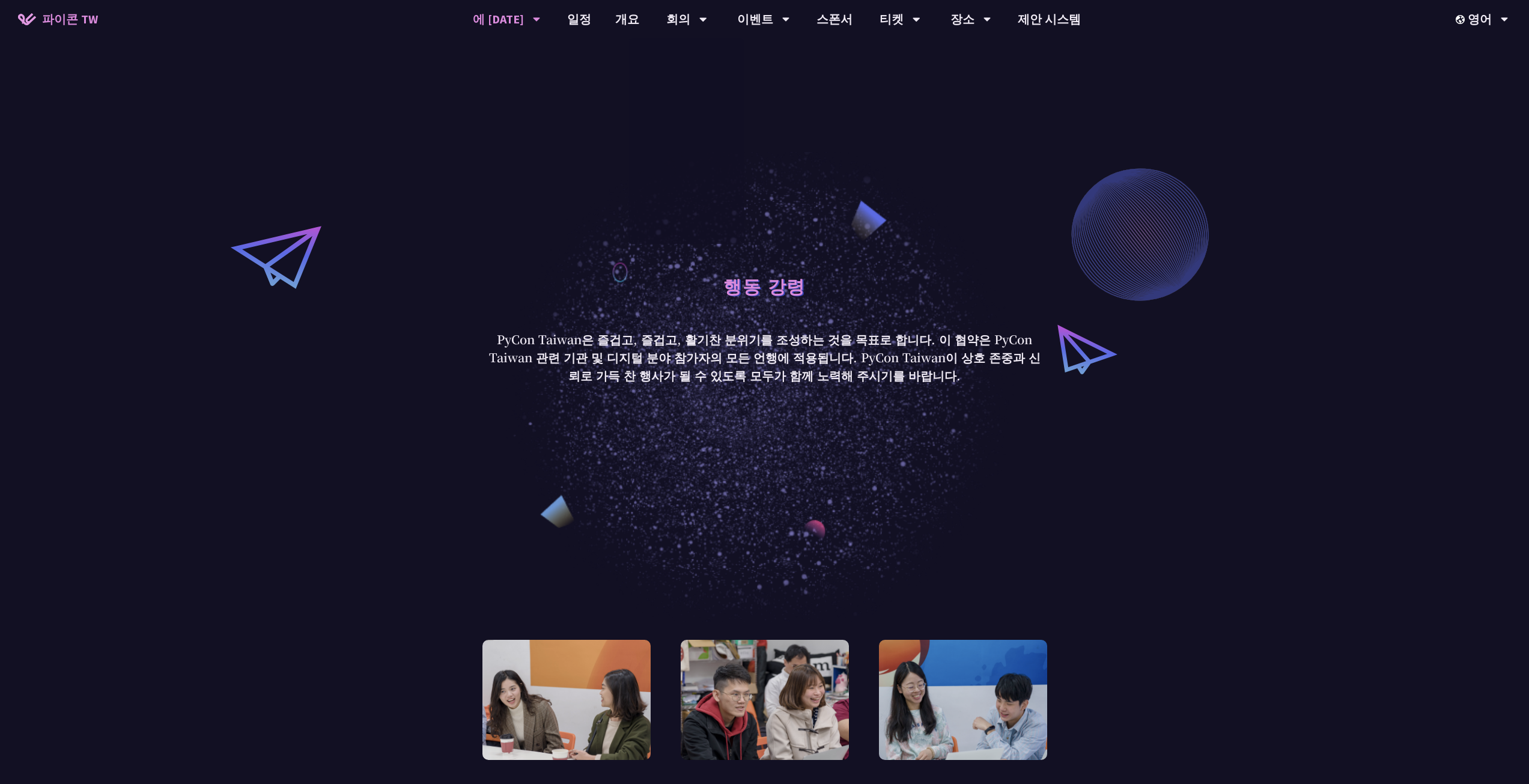
click at [868, 120] on div "행동 강령 PyCon Taiwan은 즐겁고, 즐겁고, 활기찬 분위기를 조성하는 것을 목표로 합니다. 이 협약은 PyCon Taiwan 관련 기…" at bounding box center [764, 326] width 1529 height 592
